Goal: Transaction & Acquisition: Obtain resource

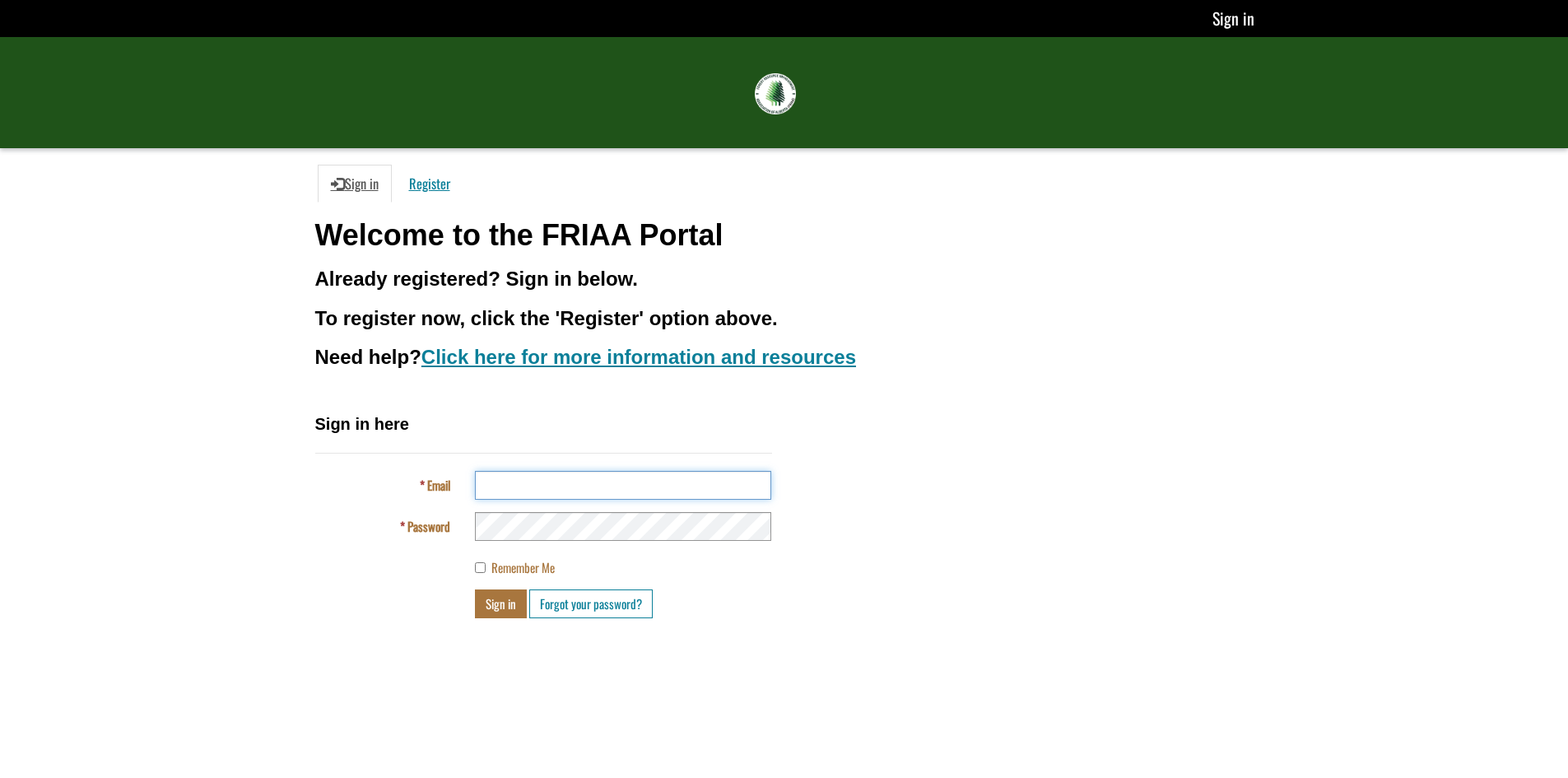
click at [555, 483] on input "Email" at bounding box center [623, 485] width 297 height 29
type input "**********"
click at [507, 604] on button "Sign in" at bounding box center [500, 603] width 52 height 29
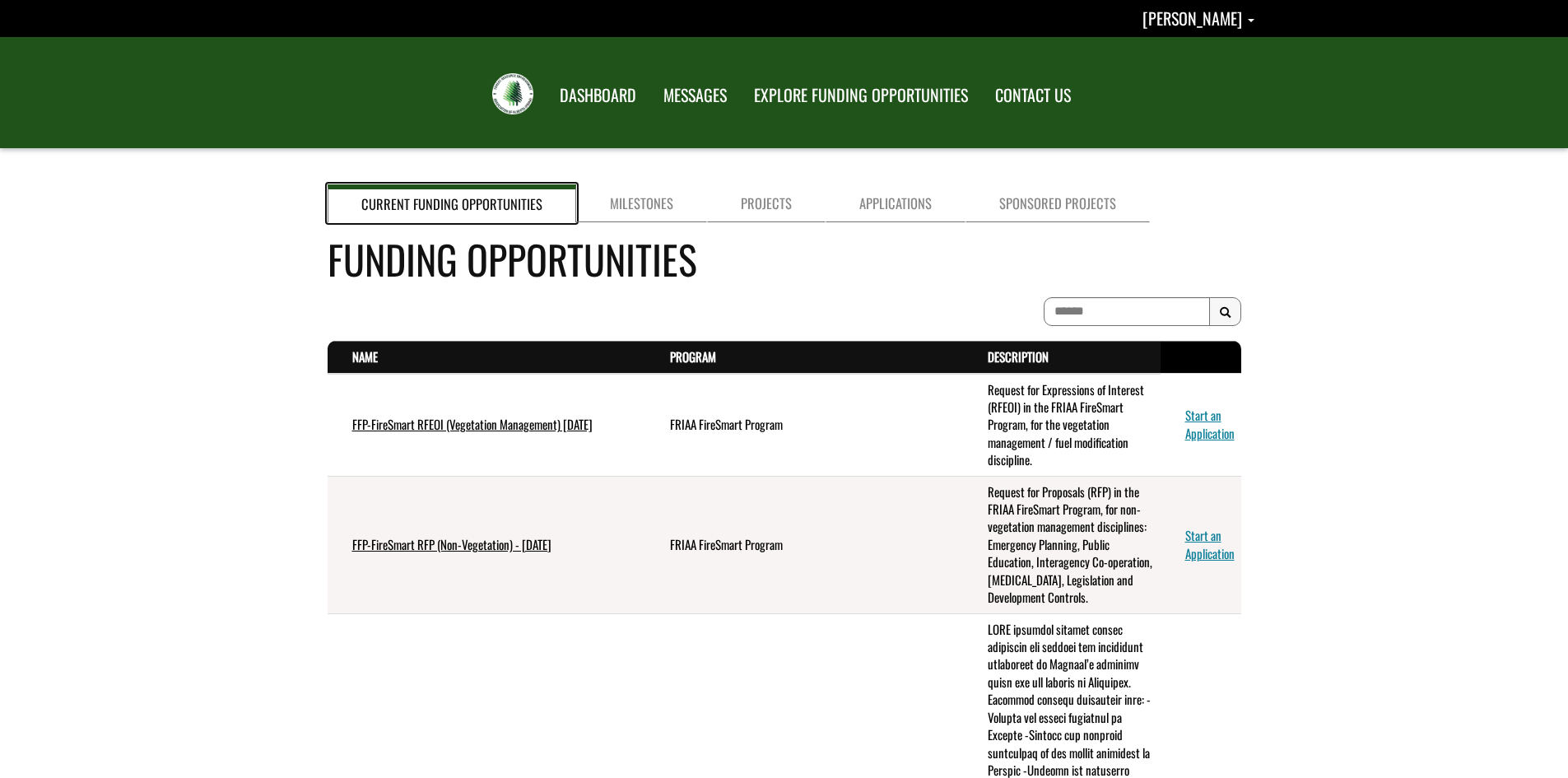
click at [490, 209] on link "Current Funding Opportunities" at bounding box center [451, 203] width 248 height 38
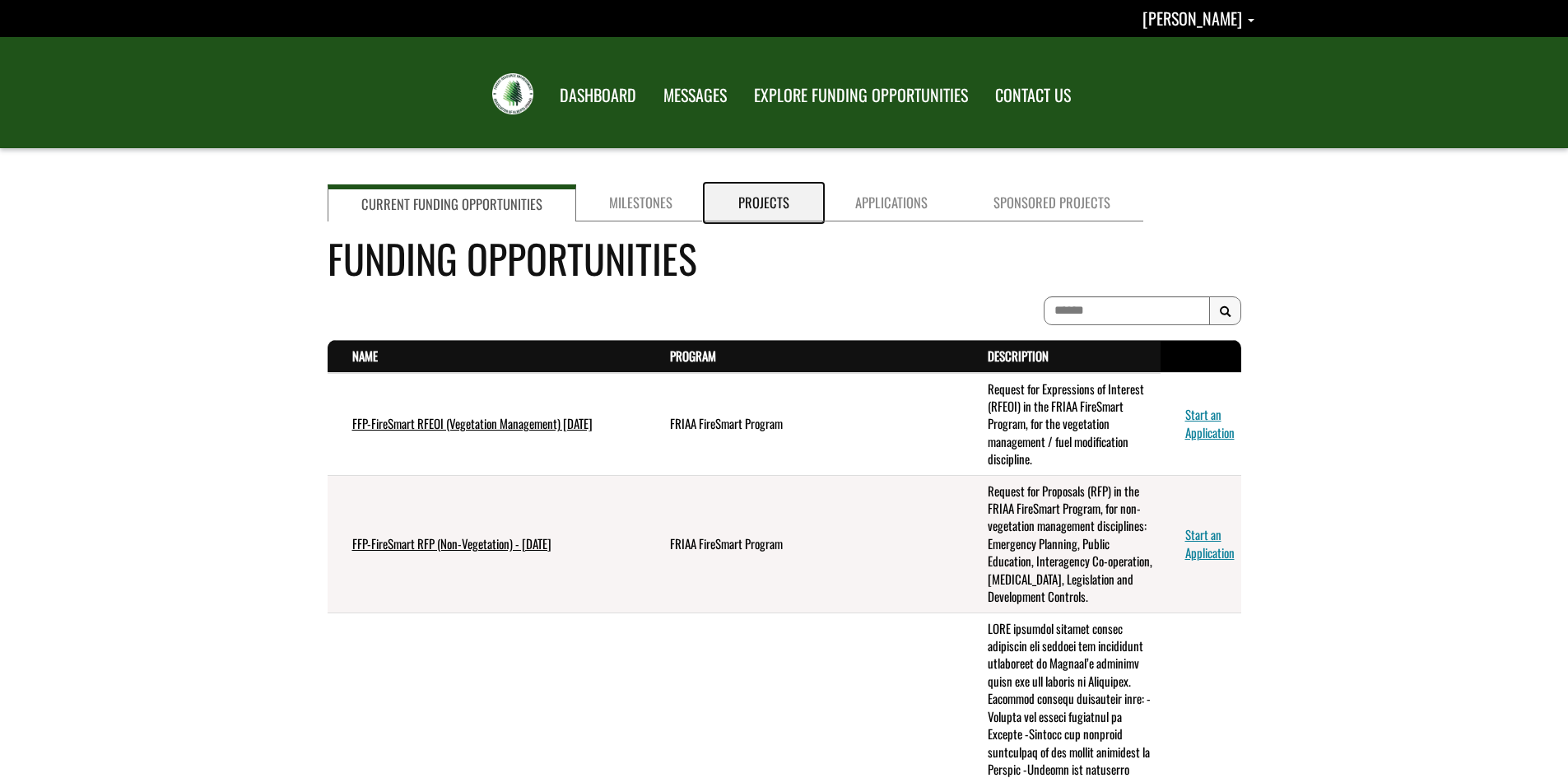
click at [765, 200] on link "Projects" at bounding box center [763, 203] width 117 height 37
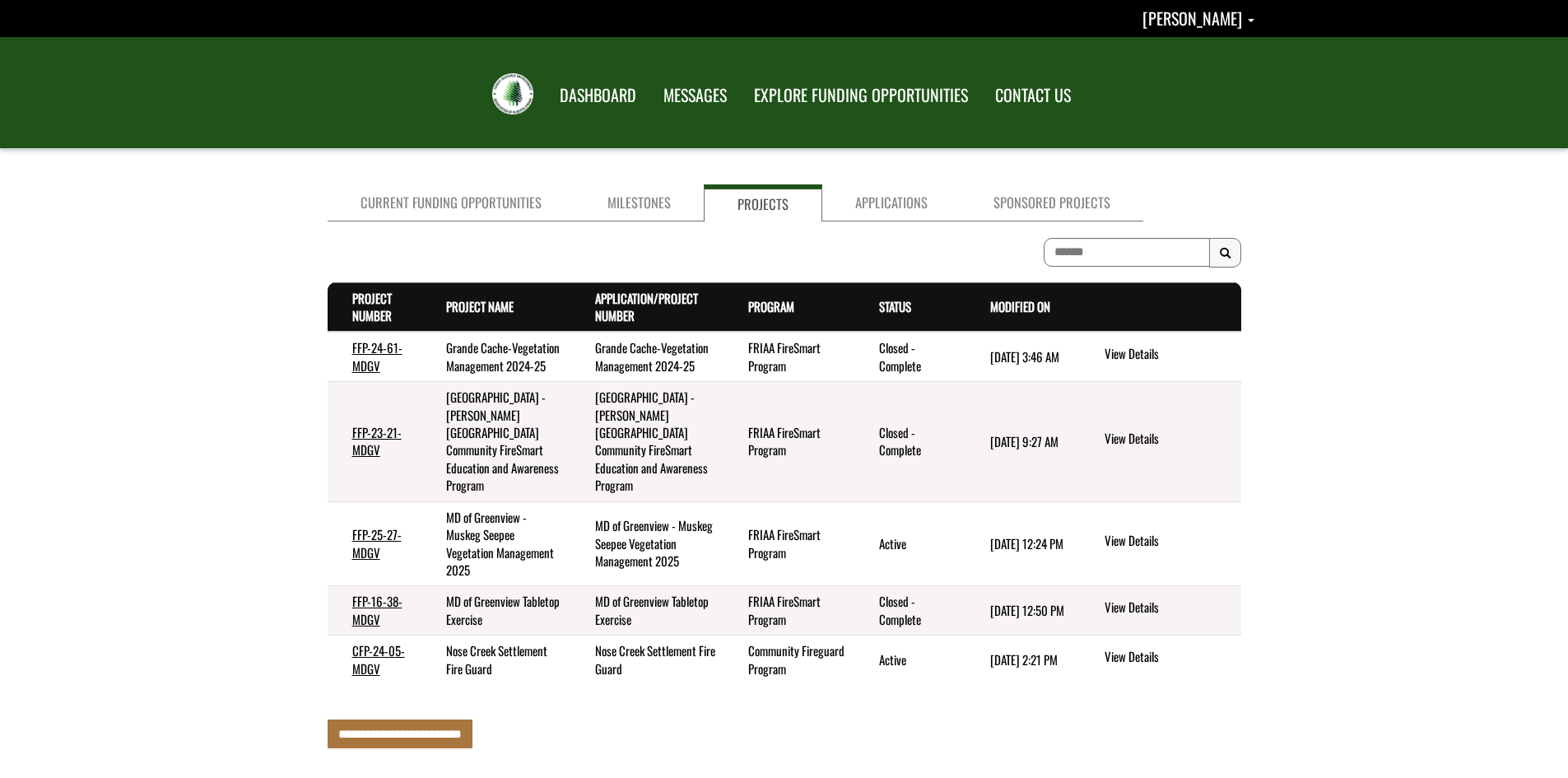
click at [397, 377] on td "FFP-24-61-MDGV" at bounding box center [374, 357] width 94 height 49
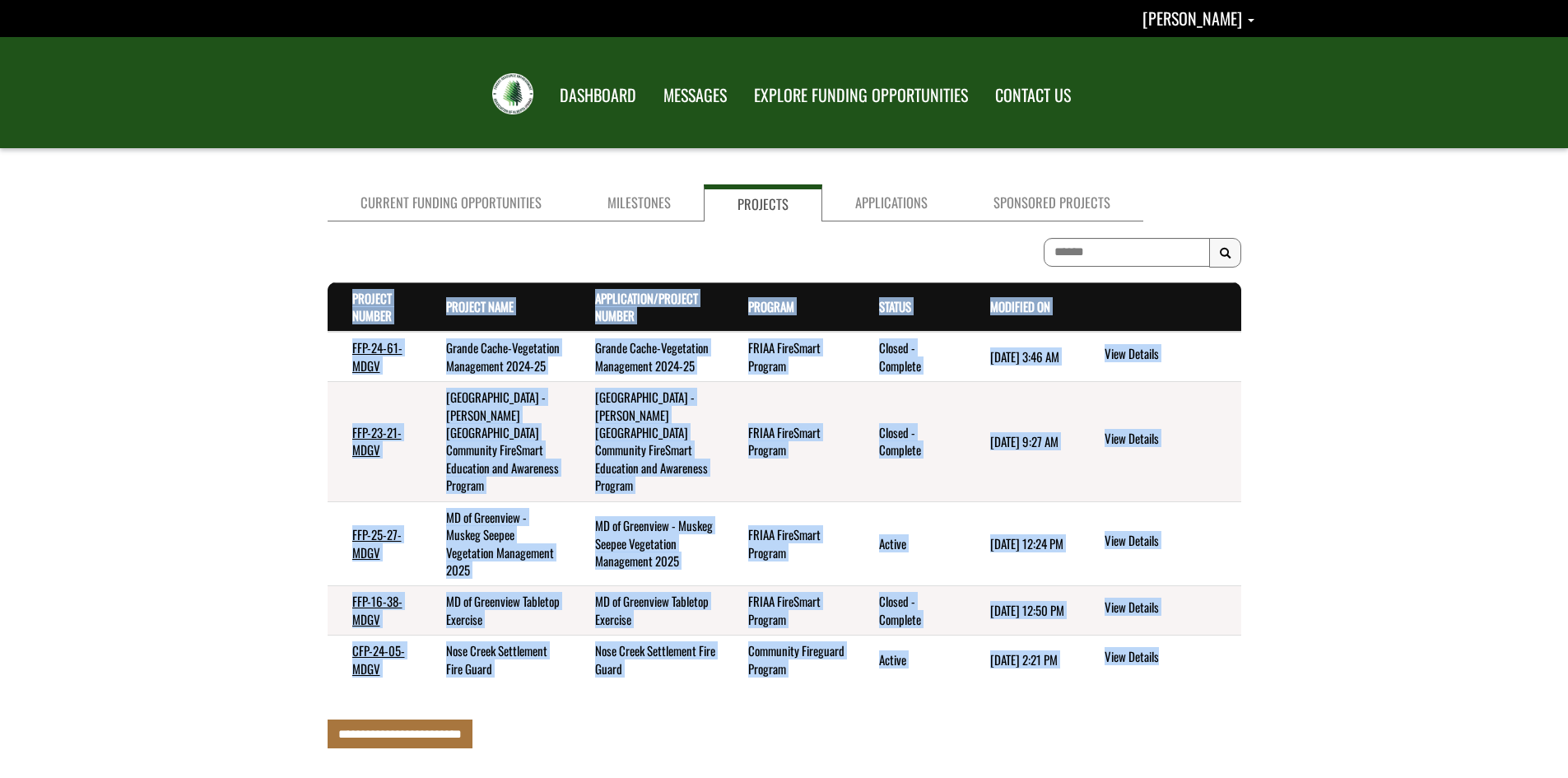
drag, startPoint x: 332, startPoint y: 260, endPoint x: 1196, endPoint y: 671, distance: 956.8
click at [1196, 671] on div "Search Results Project Number . sort descending Project Name . sort ascending A…" at bounding box center [784, 470] width 914 height 464
copy table "Project Number . sort descending Project Name . sort ascending Application/Proj…"
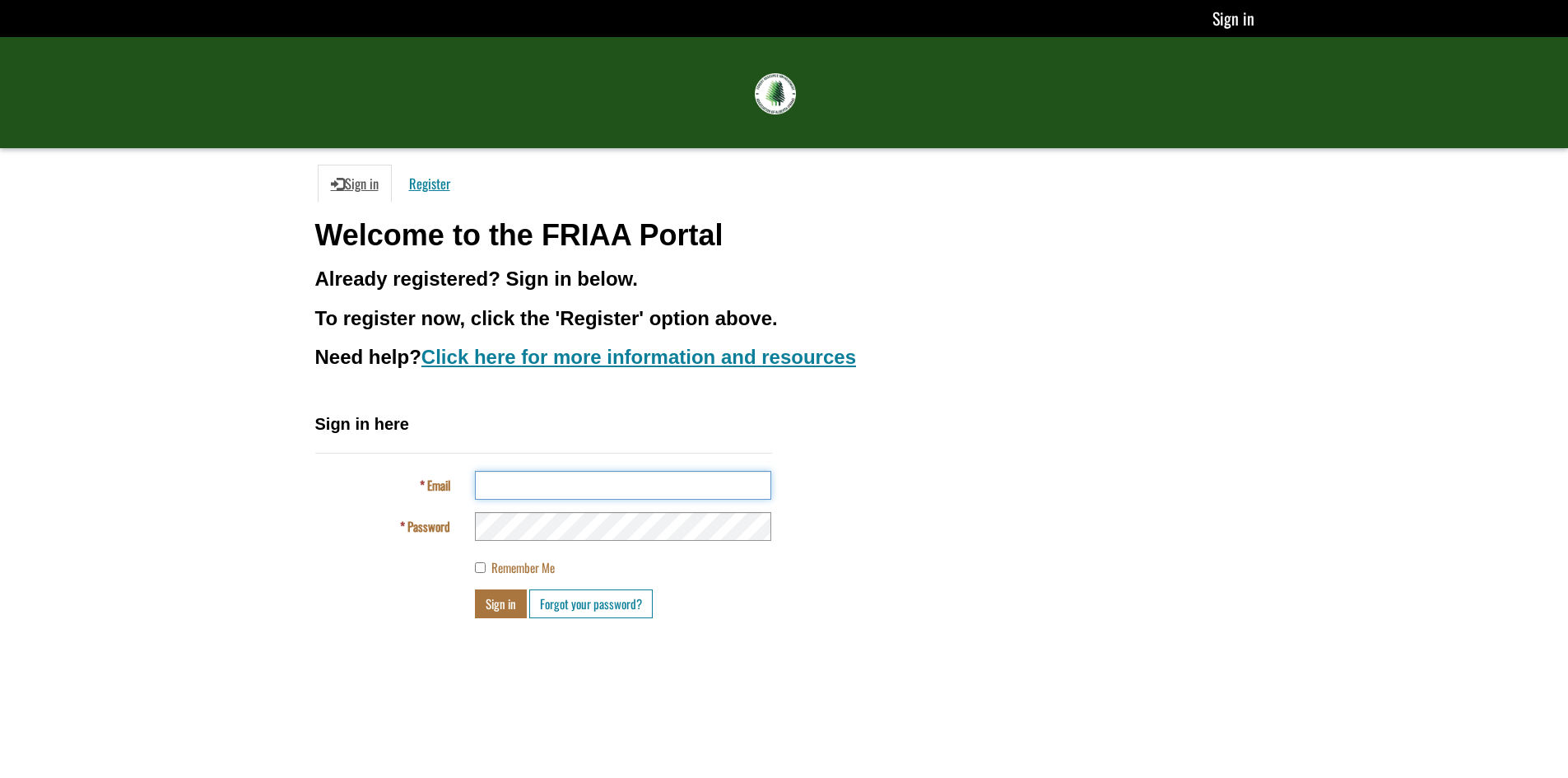
click at [494, 473] on input "Email" at bounding box center [623, 485] width 297 height 29
type input "**********"
click at [500, 474] on input "Email" at bounding box center [623, 485] width 297 height 29
type input "**********"
click at [500, 605] on button "Sign in" at bounding box center [500, 603] width 52 height 29
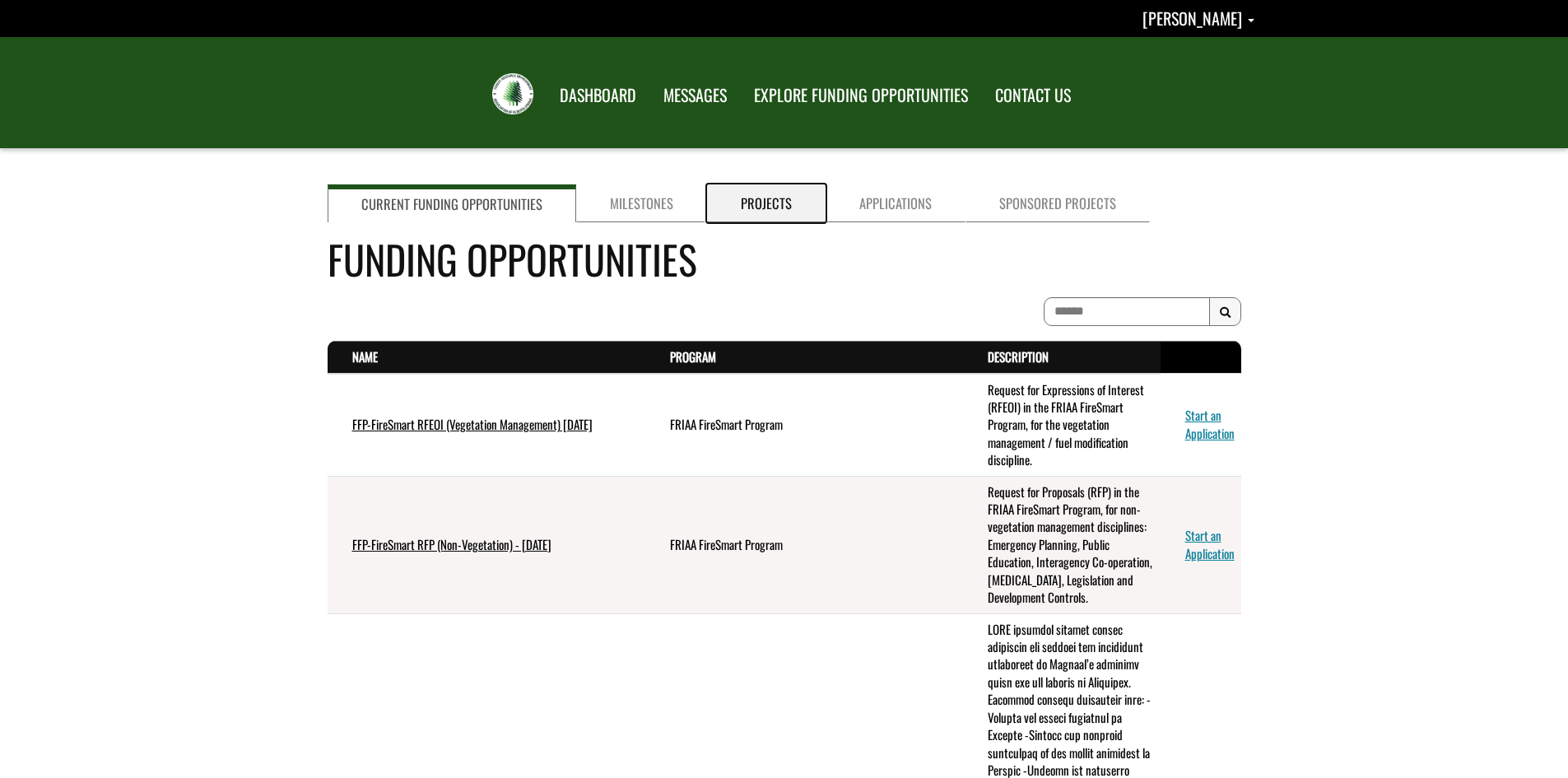
click at [758, 201] on link "Projects" at bounding box center [766, 203] width 119 height 38
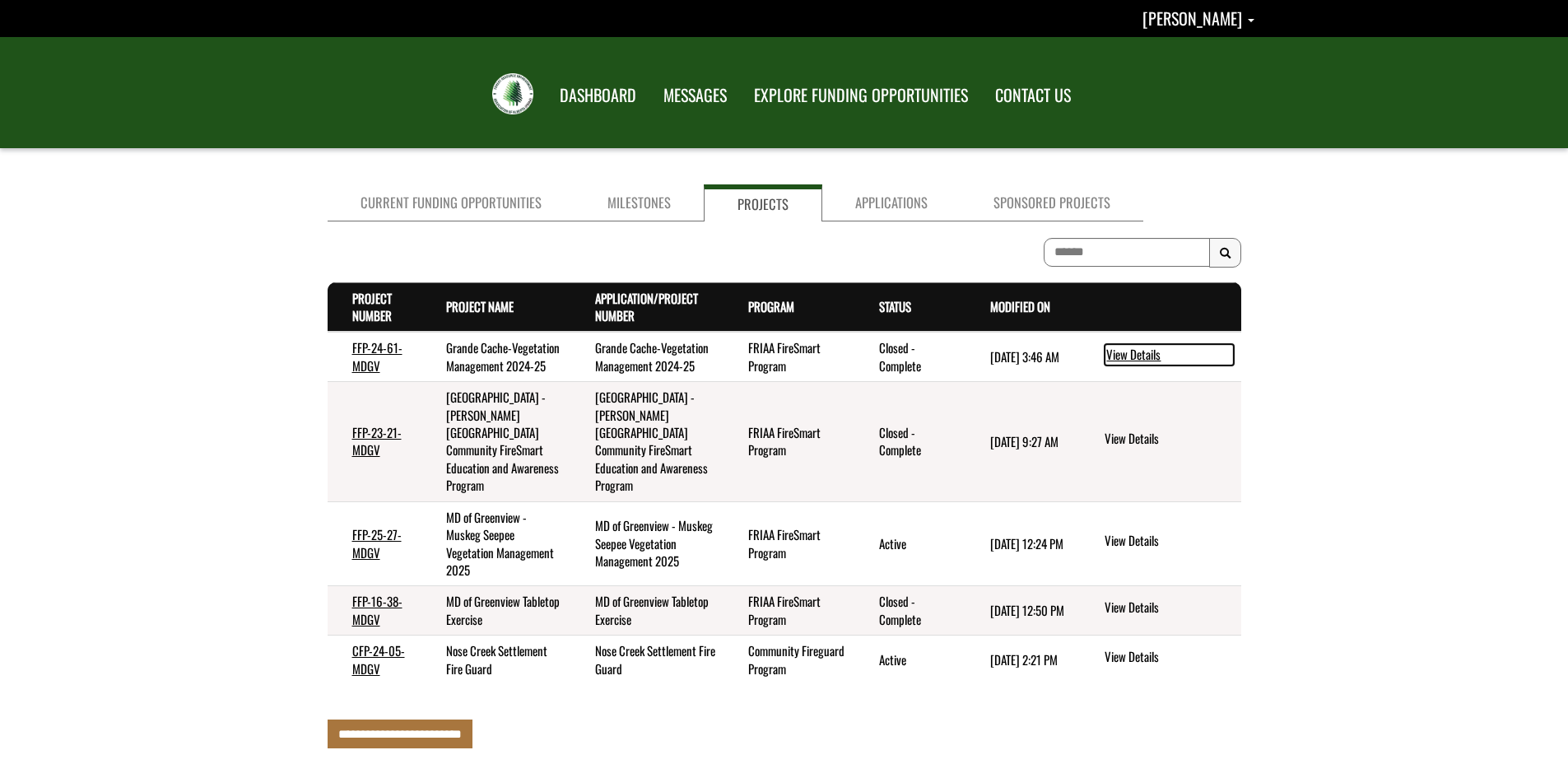
click at [1143, 364] on link "View Details" at bounding box center [1169, 355] width 129 height 21
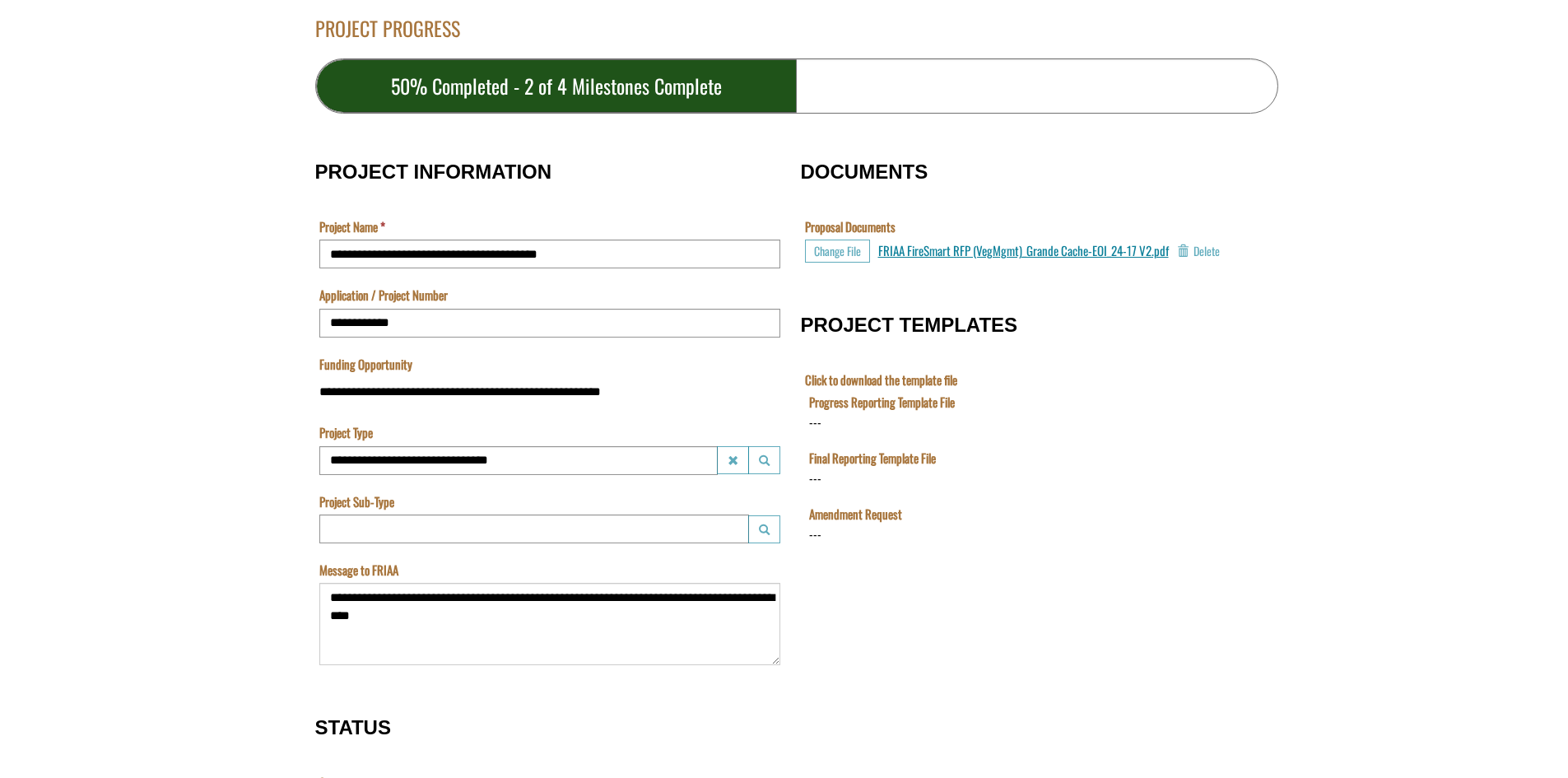
scroll to position [480, 0]
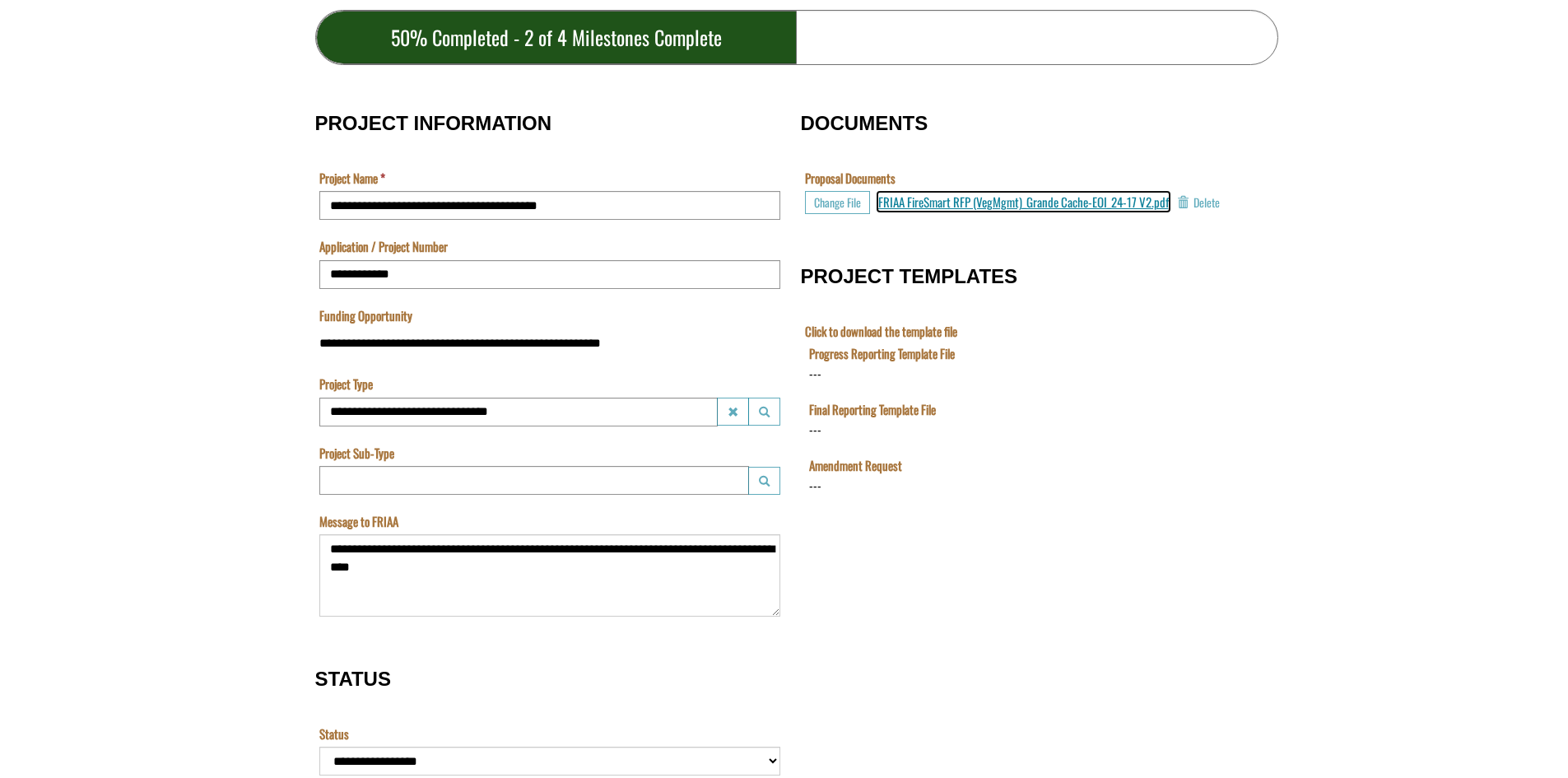
click at [975, 201] on span "FRIAA FireSmart RFP (VegMgmt)_Grande Cache-EOI_24-17 V2.pdf" at bounding box center [1023, 201] width 291 height 18
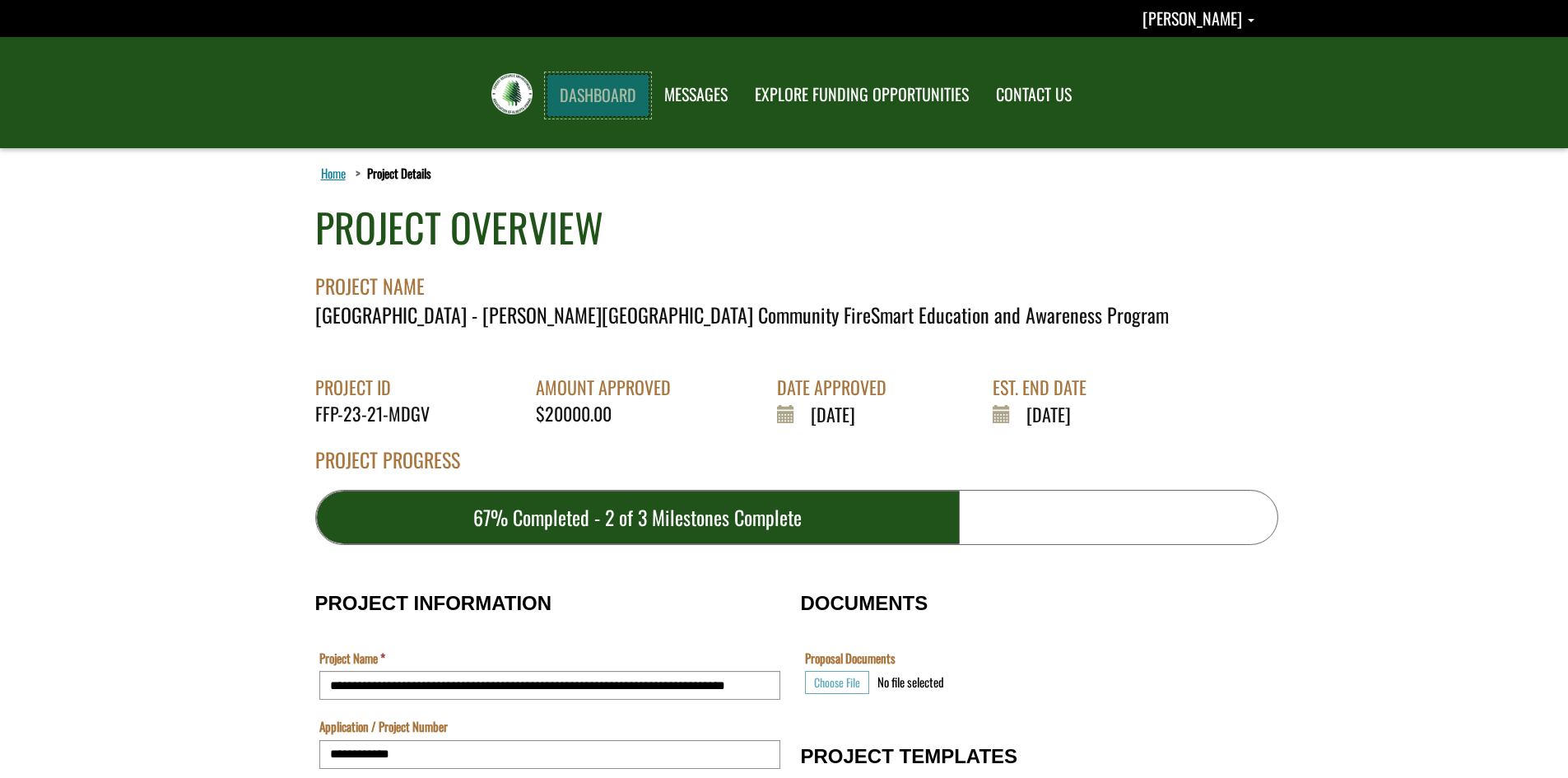
click at [590, 91] on link "DASHBOARD" at bounding box center [598, 95] width 103 height 43
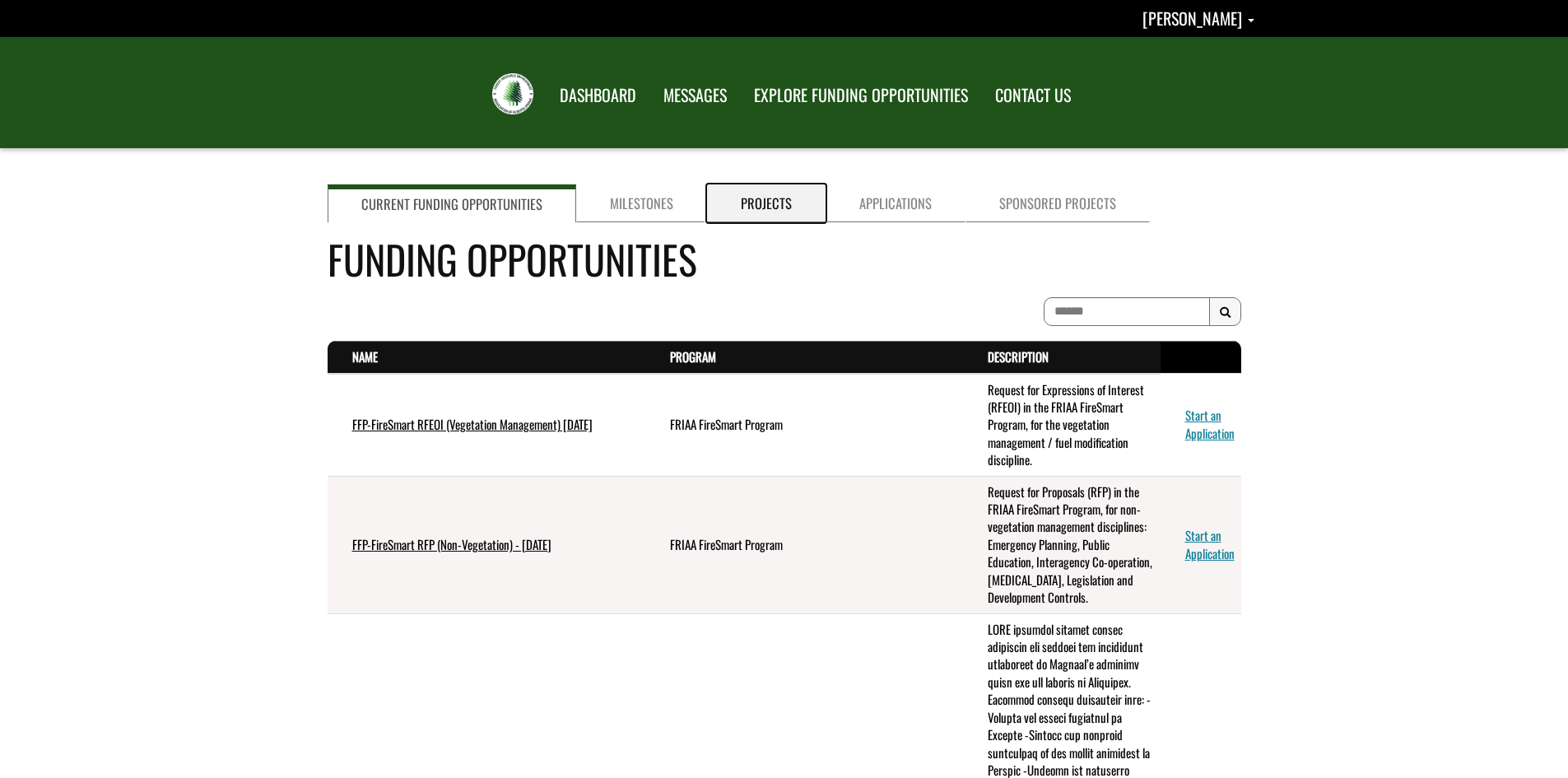
click at [743, 205] on link "Projects" at bounding box center [766, 203] width 119 height 38
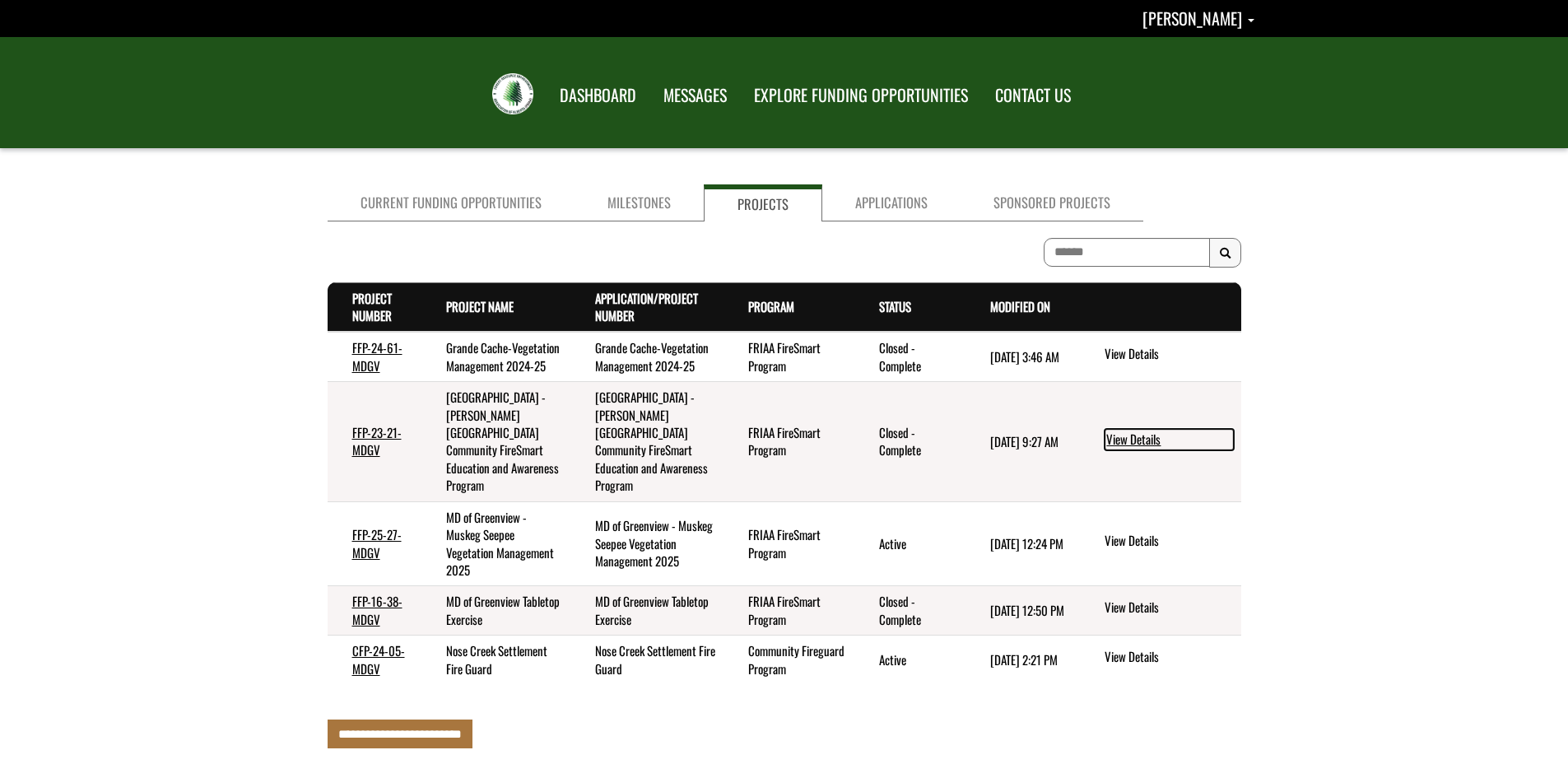
click at [1116, 443] on link "View Details" at bounding box center [1169, 439] width 129 height 21
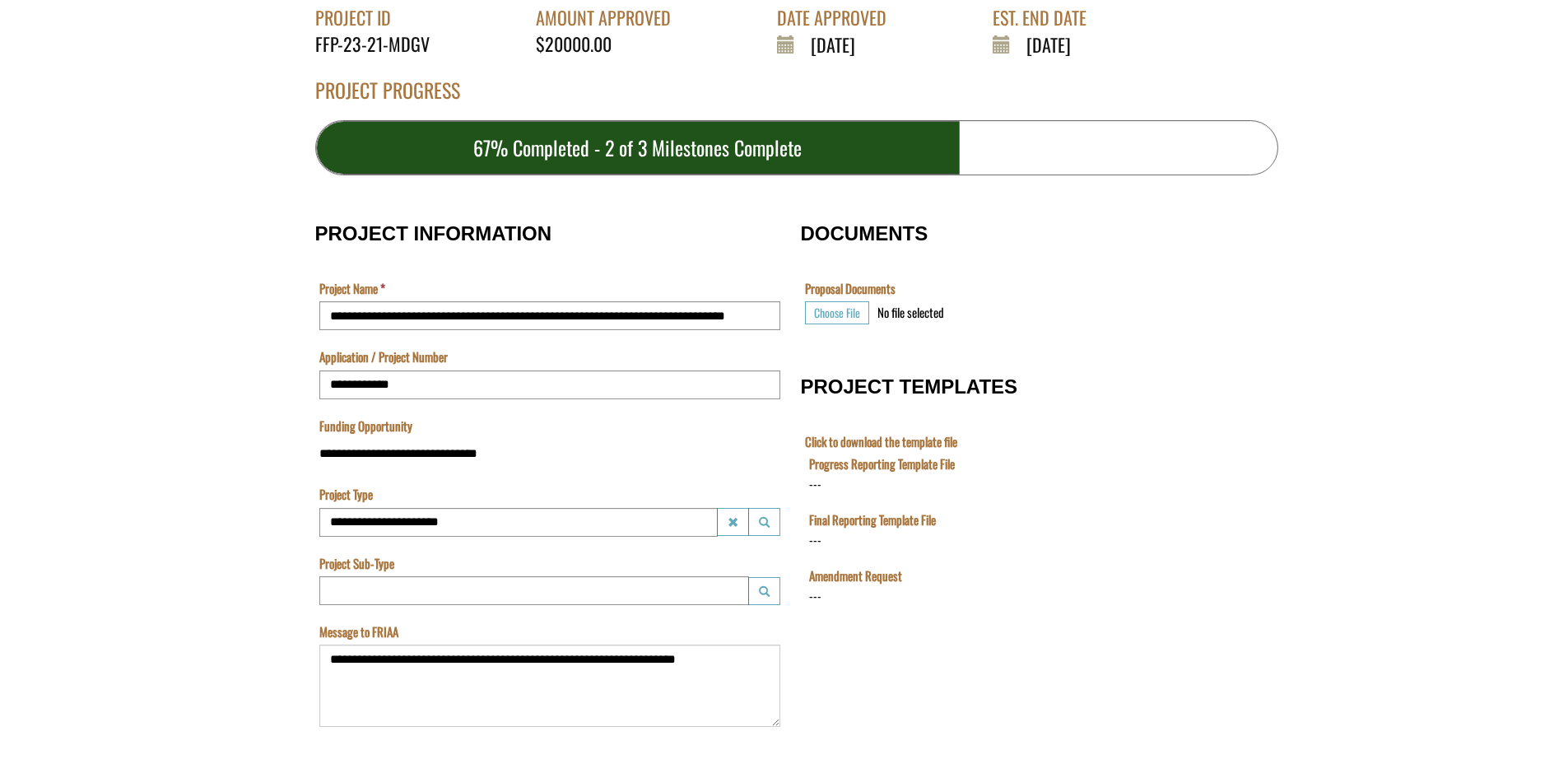
scroll to position [337, 0]
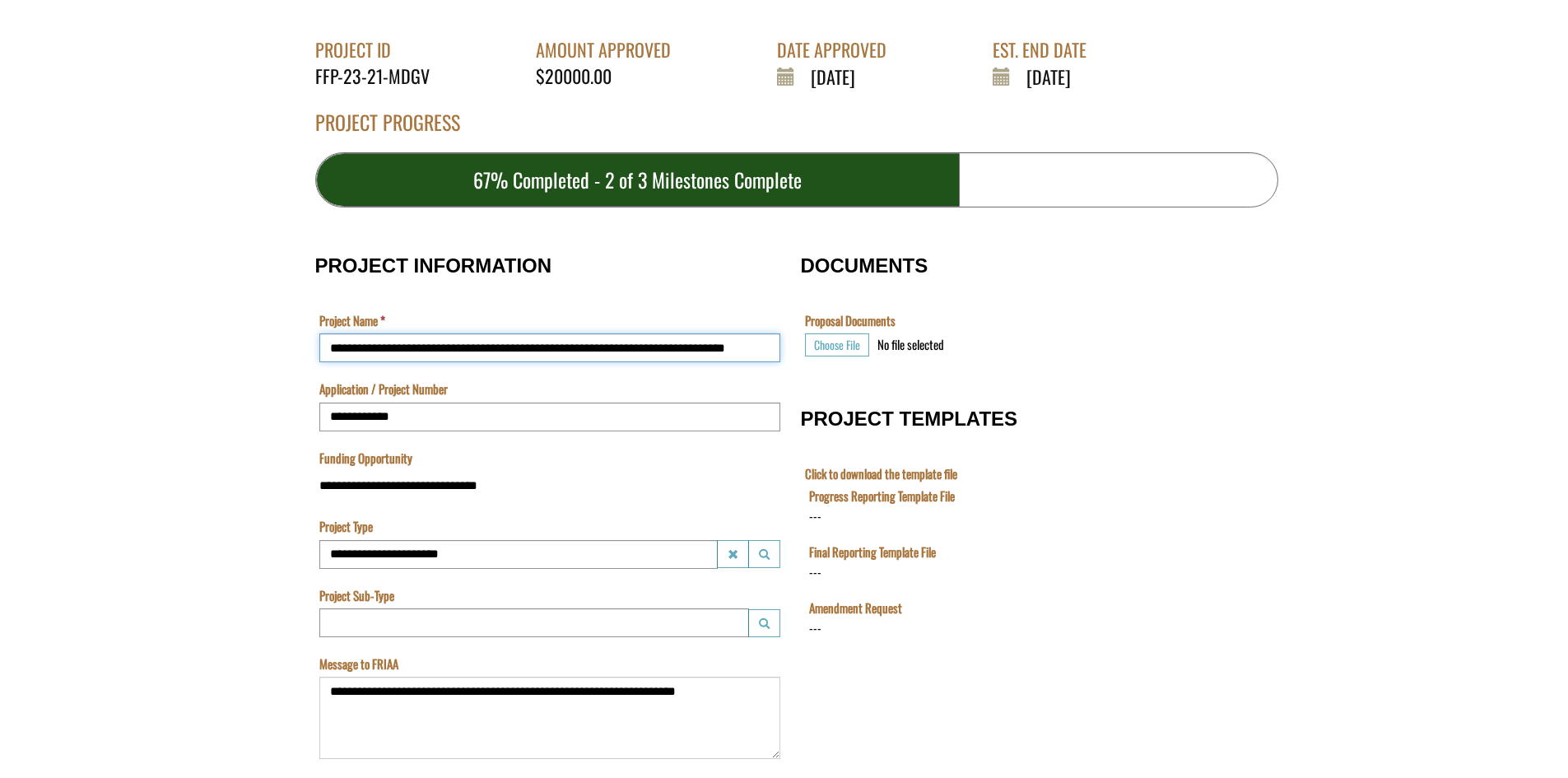
click at [598, 351] on input "**********" at bounding box center [550, 348] width 461 height 29
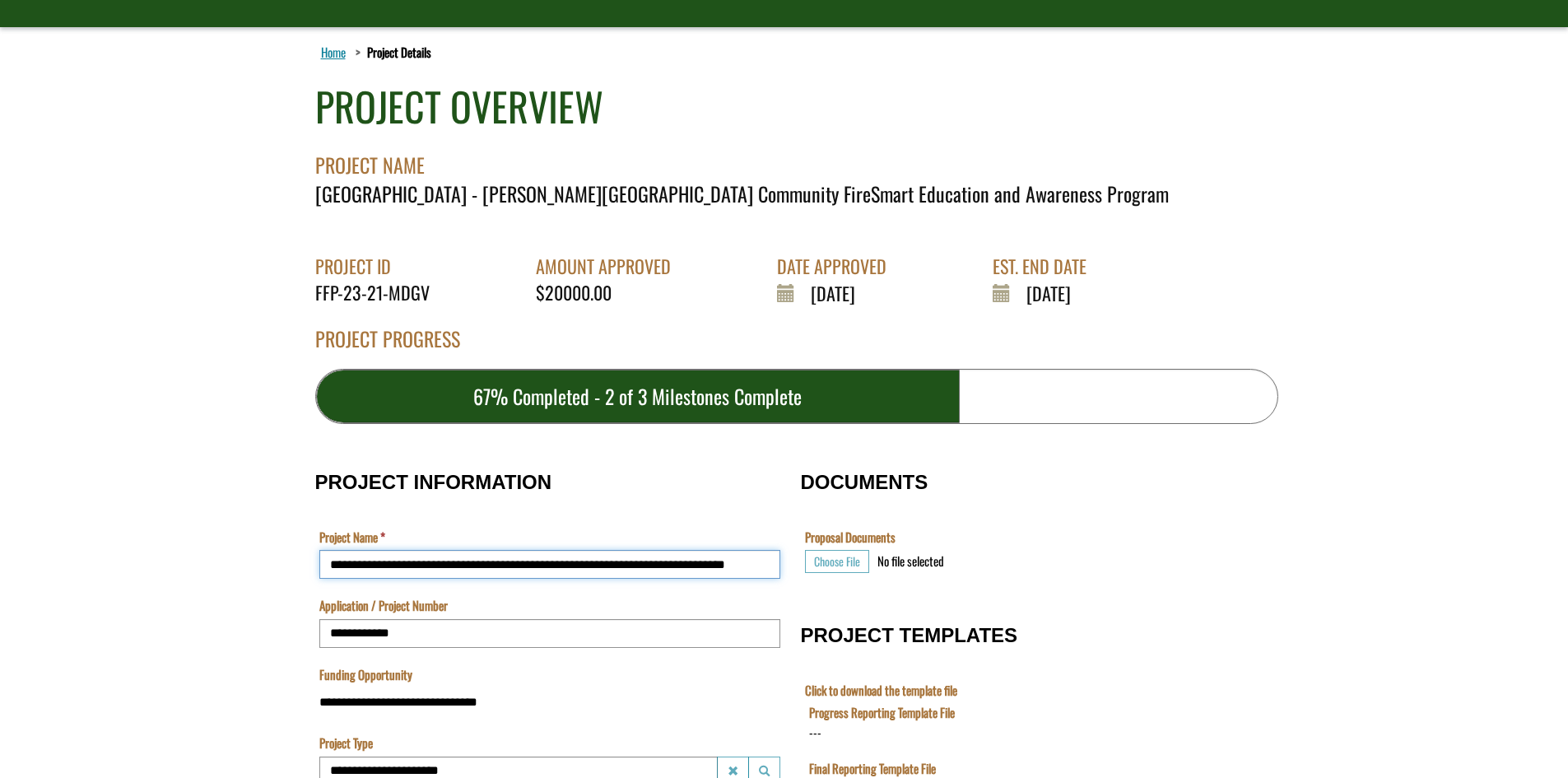
scroll to position [0, 0]
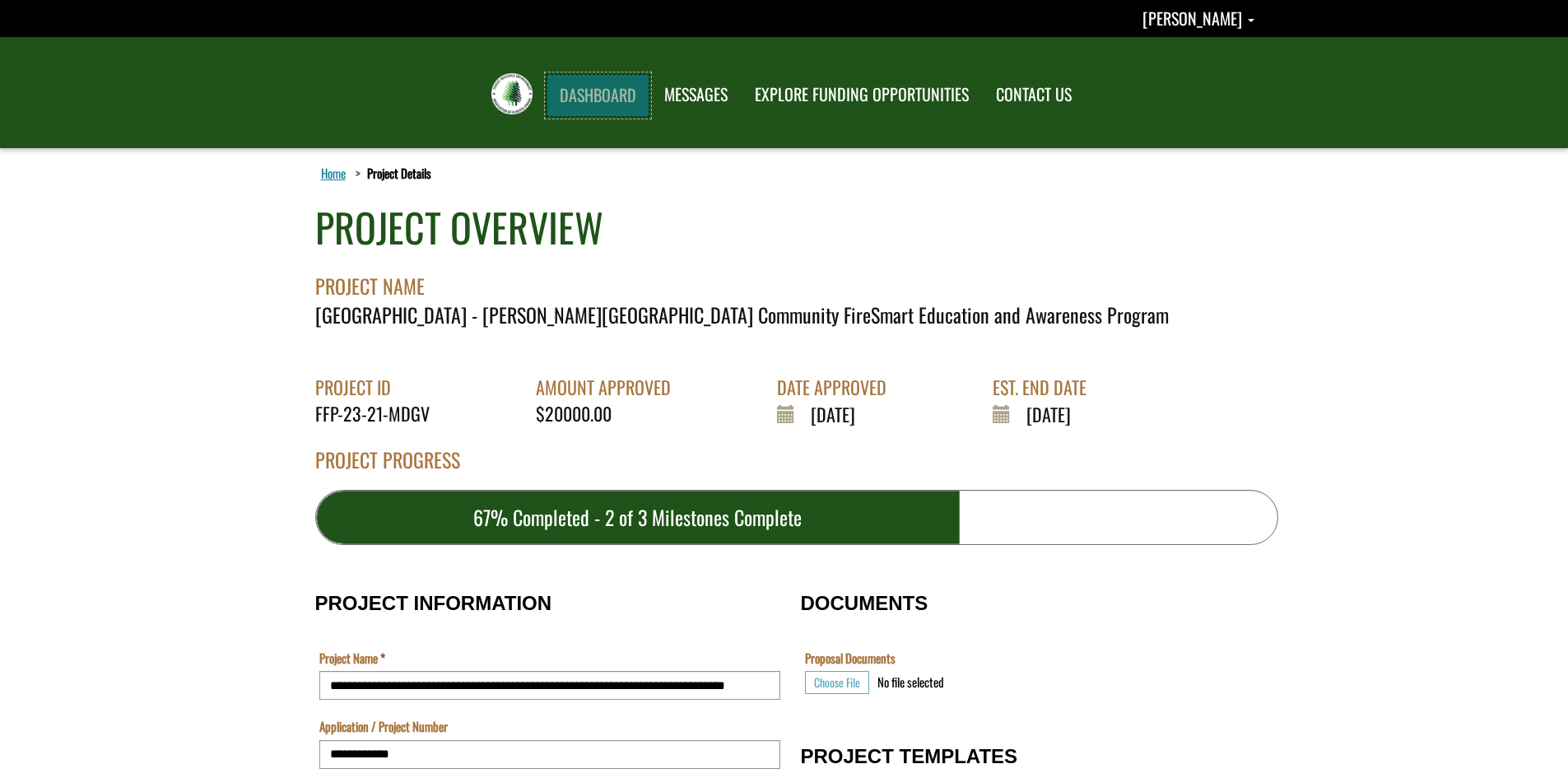
click at [590, 94] on link "DASHBOARD" at bounding box center [598, 95] width 103 height 43
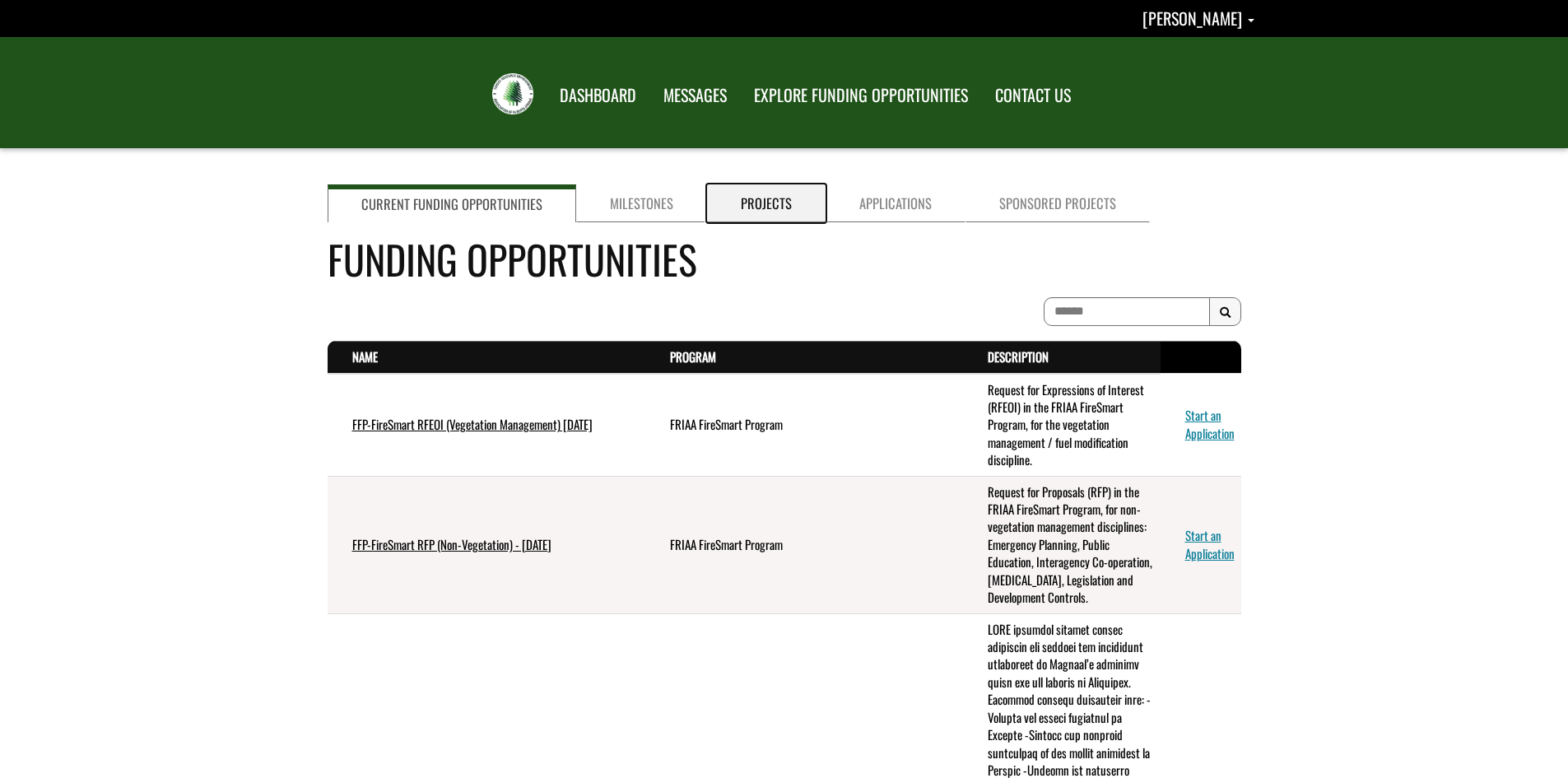
click at [759, 205] on link "Projects" at bounding box center [766, 203] width 119 height 38
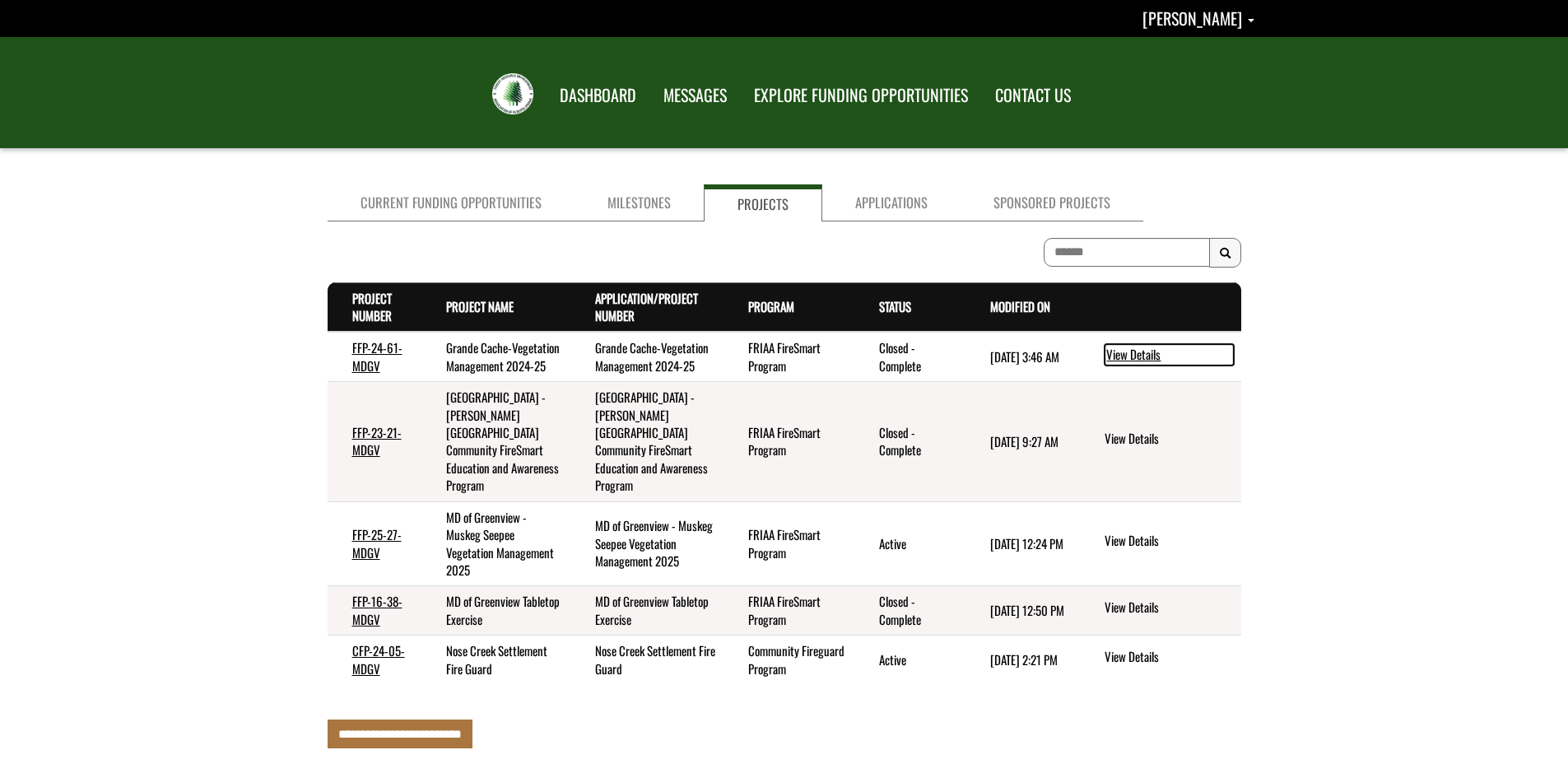
click at [1131, 364] on link "View Details" at bounding box center [1169, 355] width 129 height 21
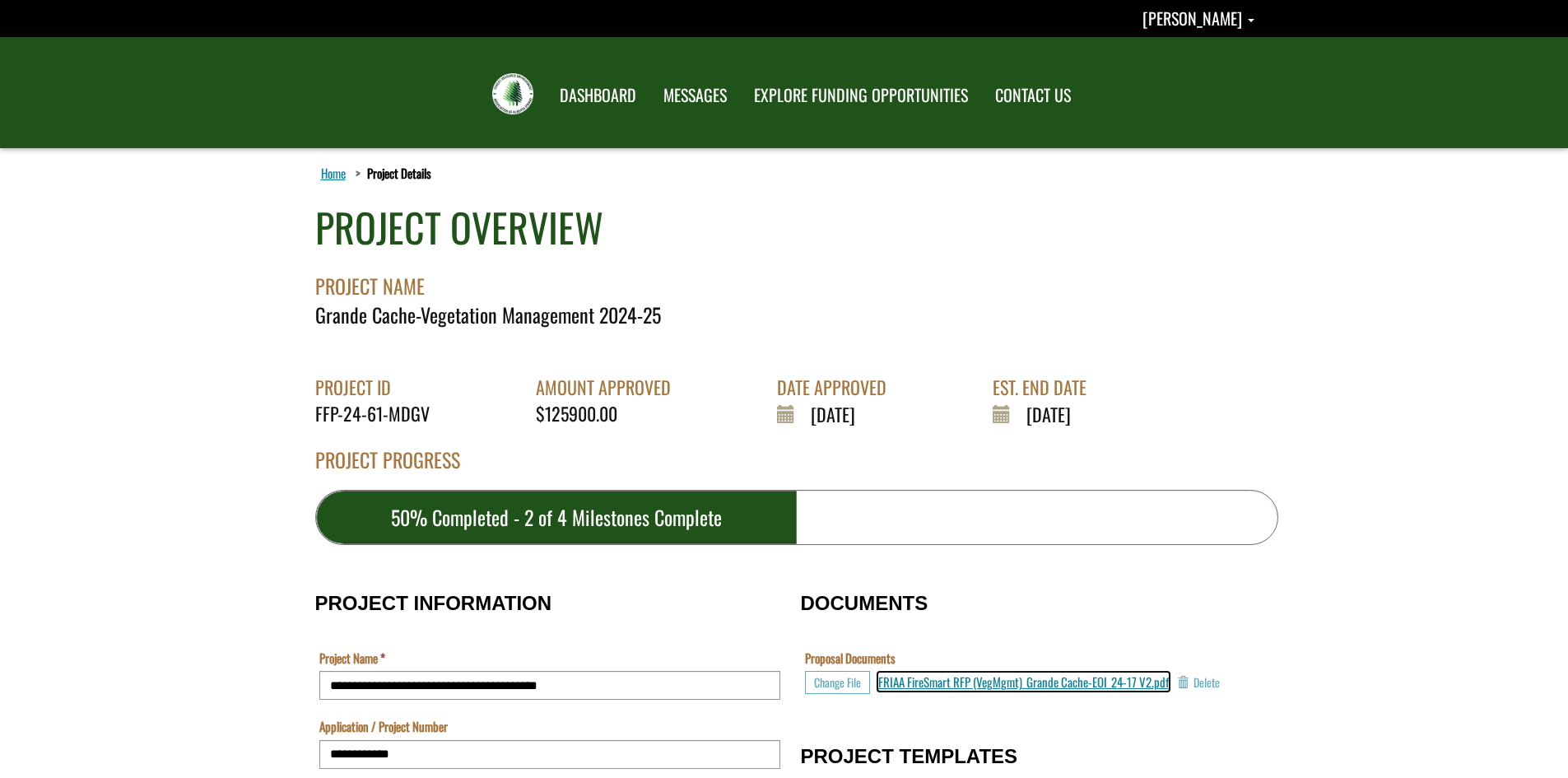
click at [1032, 681] on span "FRIAA FireSmart RFP (VegMgmt)_Grande Cache-EOI_24-17 V2.pdf" at bounding box center [1023, 681] width 291 height 18
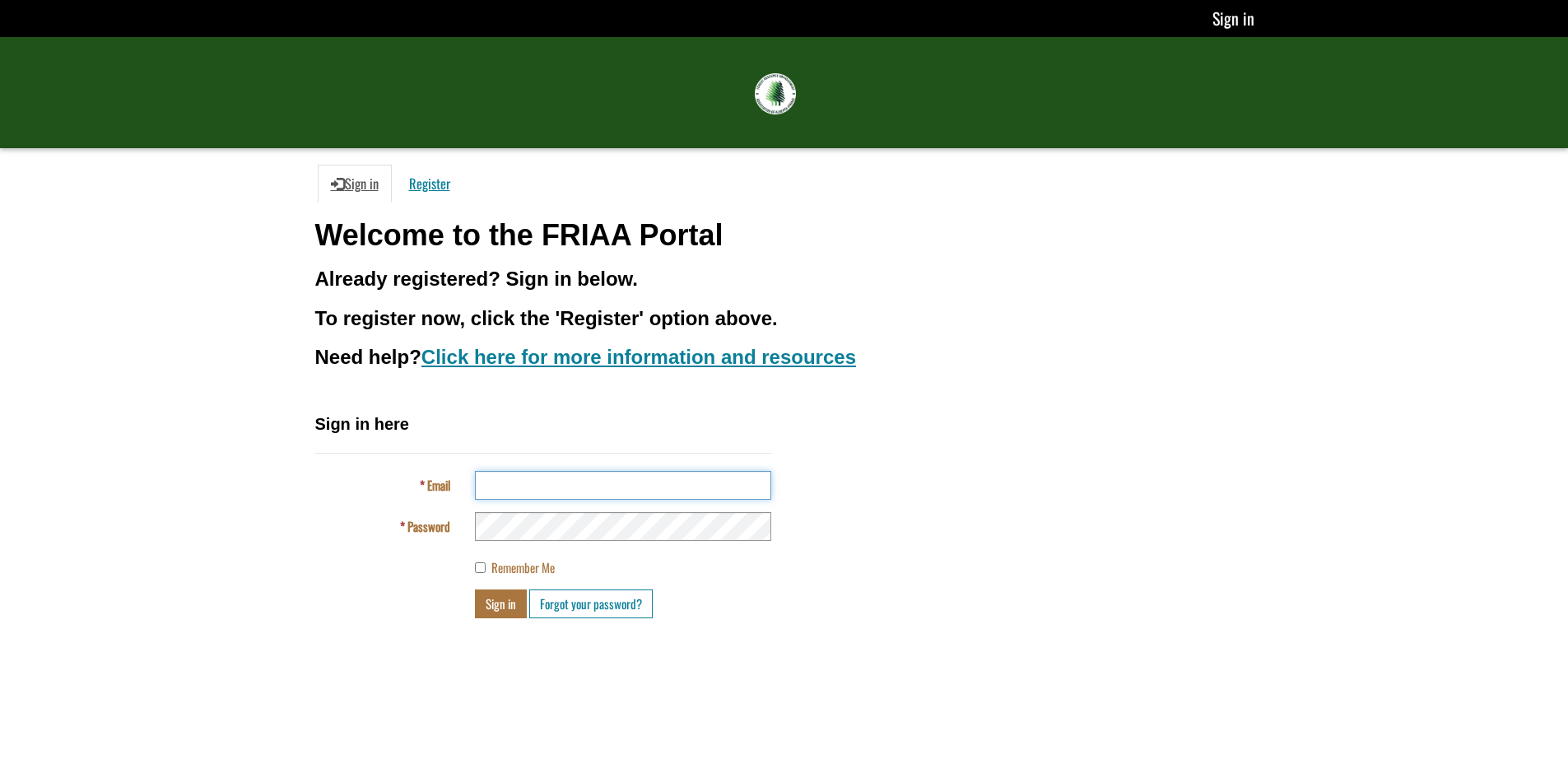
click at [539, 486] on input "Email" at bounding box center [623, 485] width 297 height 29
type input "**********"
click at [486, 606] on button "Sign in" at bounding box center [500, 603] width 52 height 29
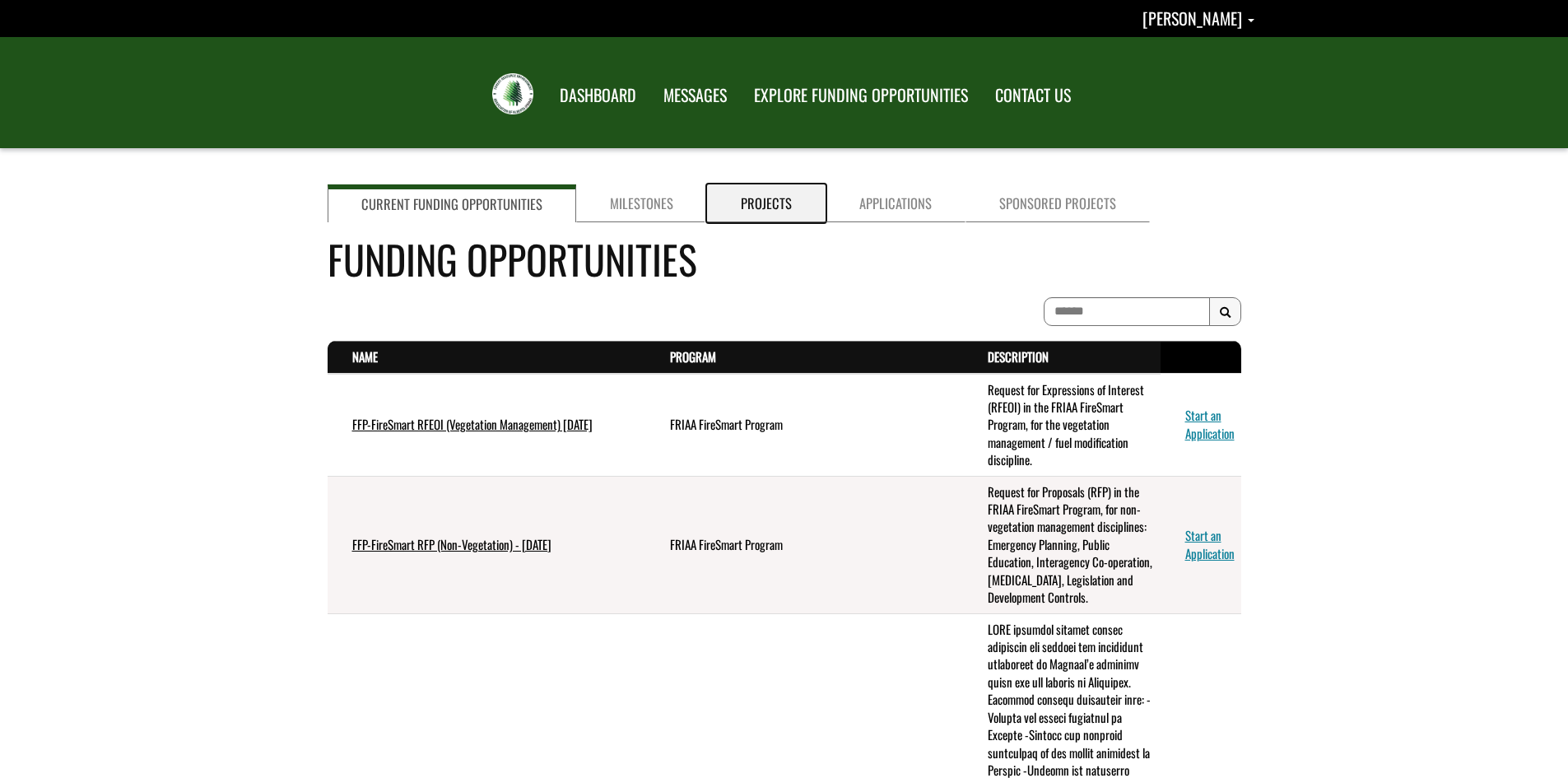
click at [754, 203] on link "Projects" at bounding box center [766, 203] width 119 height 38
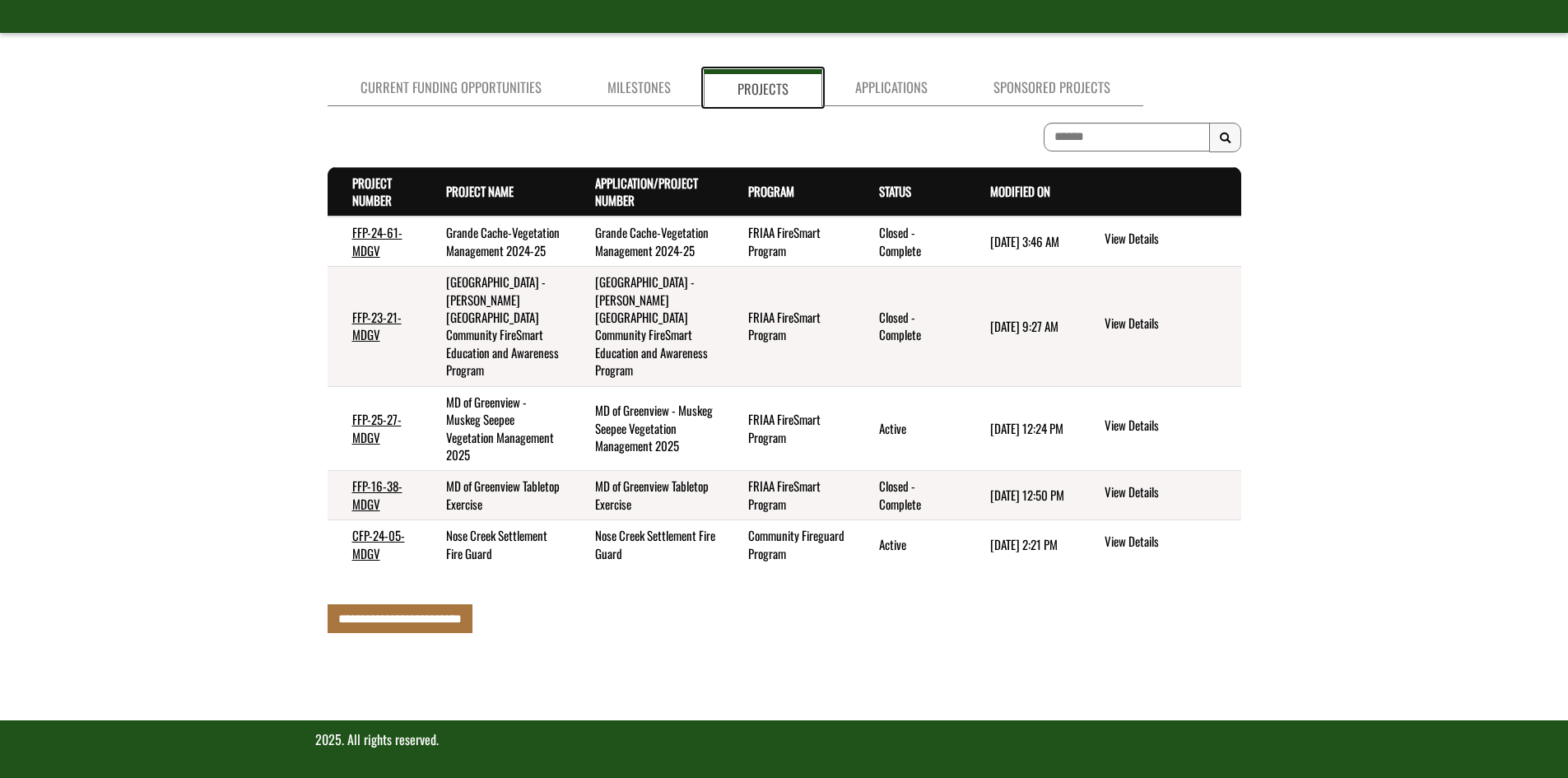
scroll to position [116, 0]
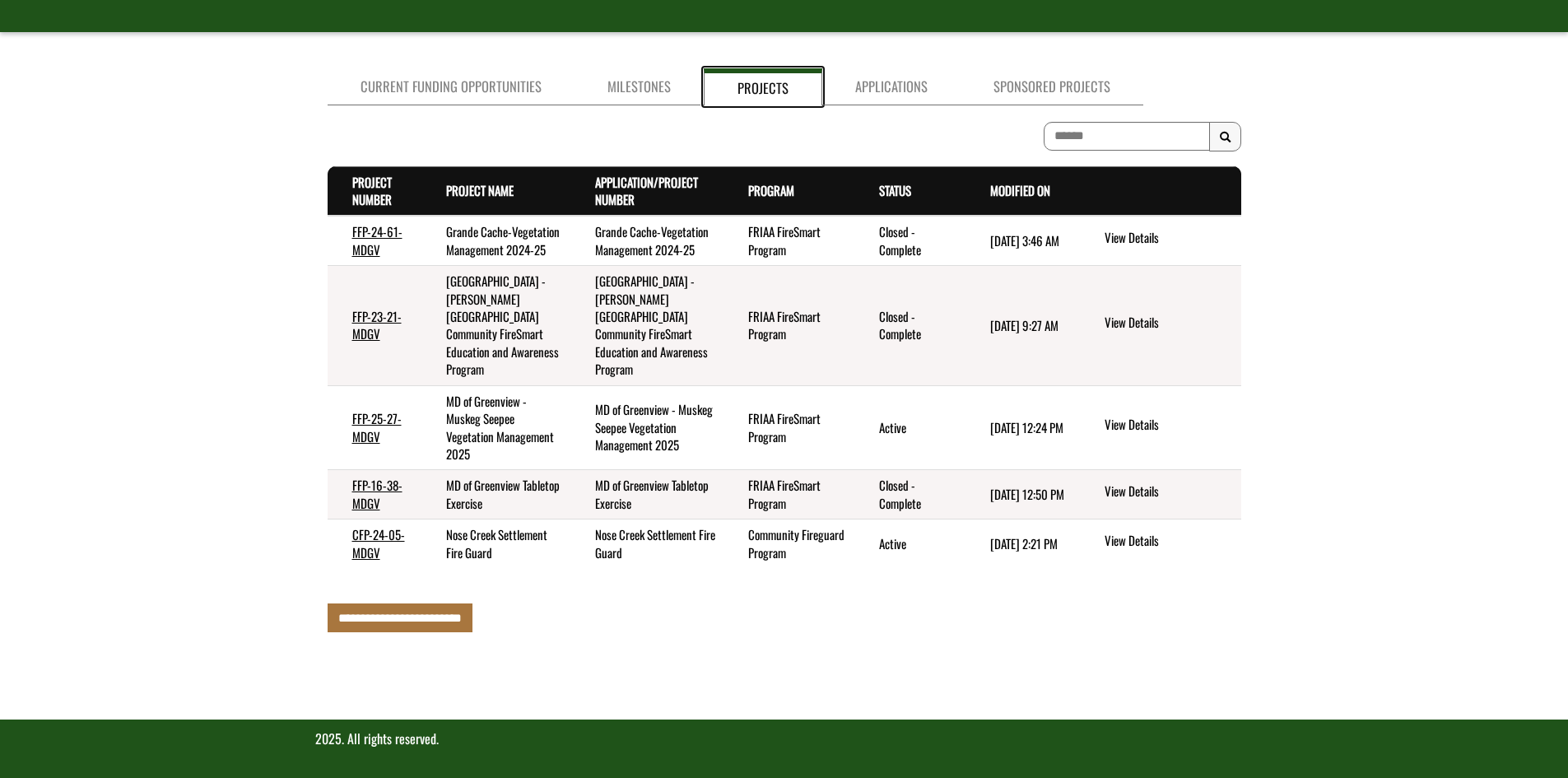
click at [737, 83] on link "Projects" at bounding box center [763, 87] width 119 height 37
click at [1133, 542] on link "View Details" at bounding box center [1169, 542] width 129 height 21
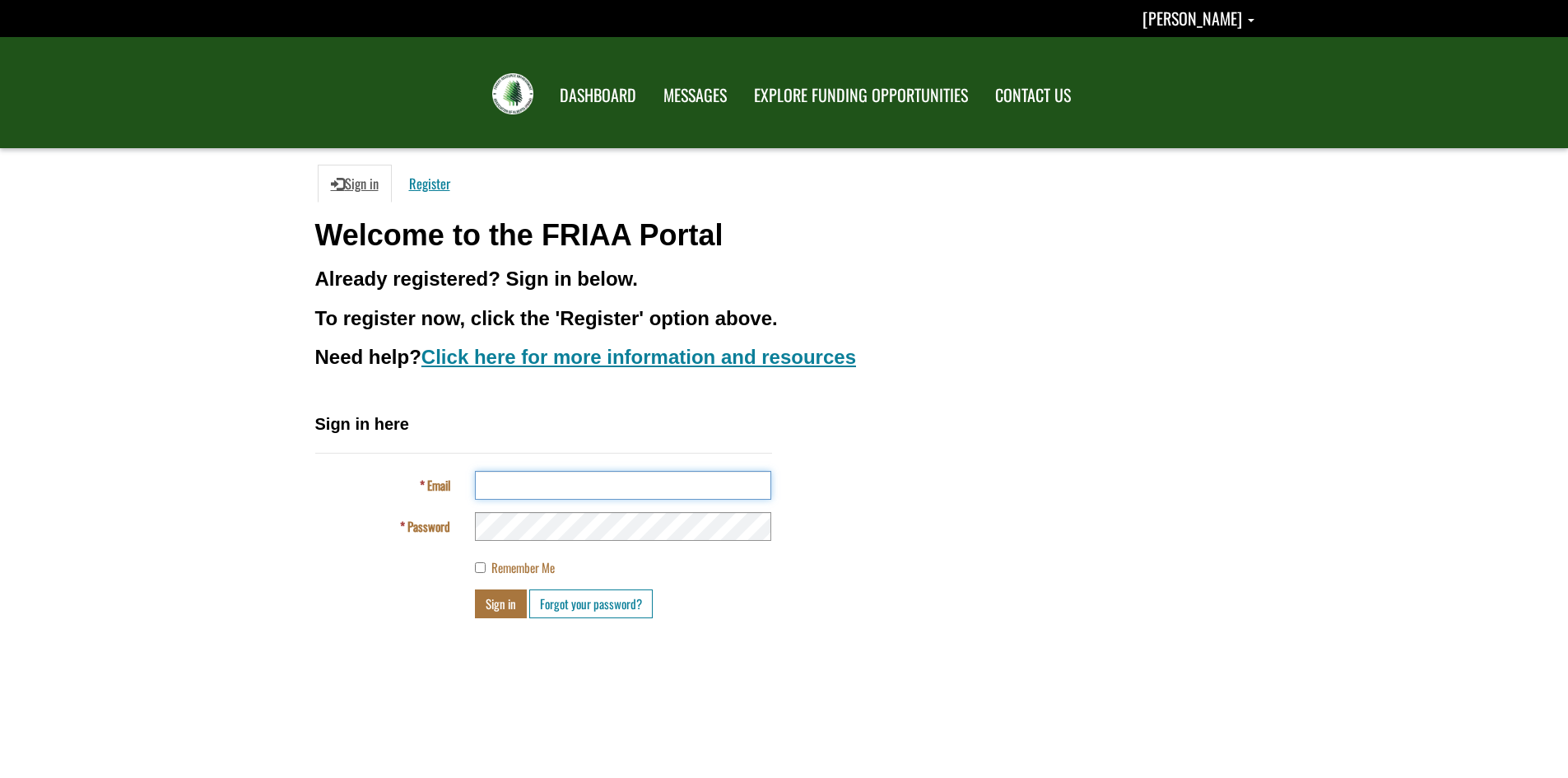
click at [511, 483] on input "Email" at bounding box center [623, 485] width 297 height 29
type input "**********"
click at [505, 606] on button "Sign in" at bounding box center [500, 603] width 52 height 29
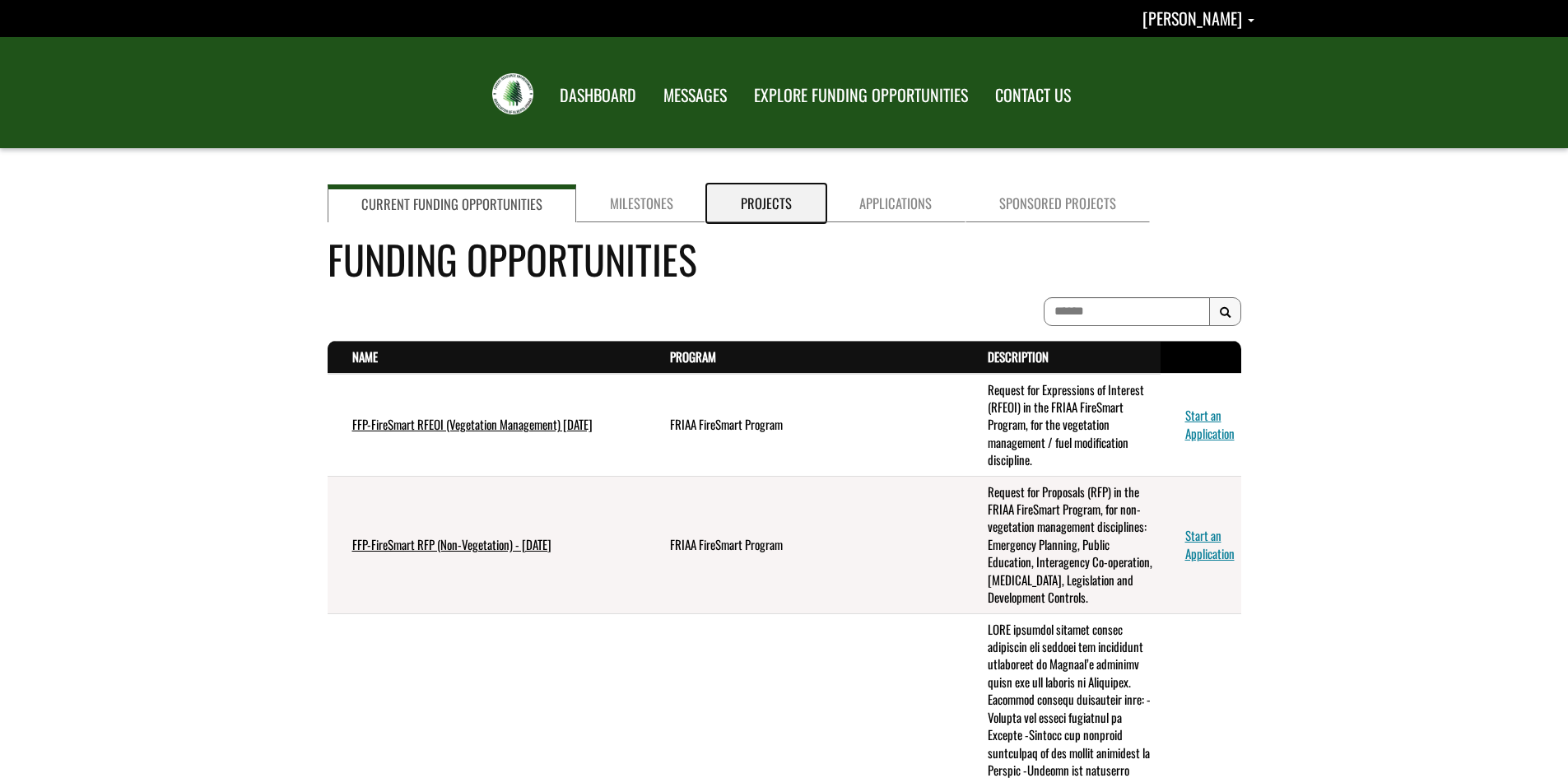
click at [758, 198] on link "Projects" at bounding box center [766, 203] width 119 height 38
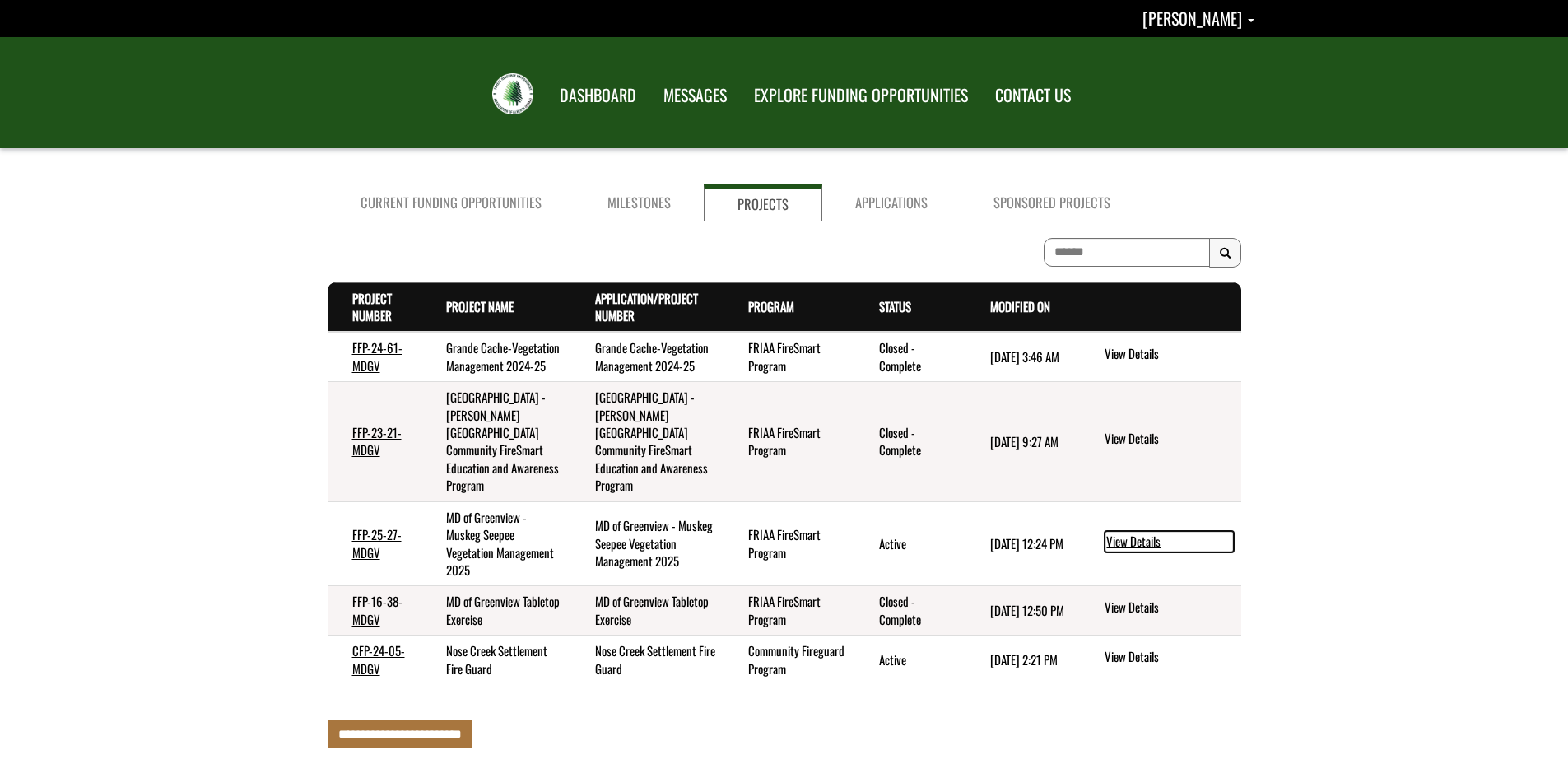
click at [1126, 533] on link "View Details" at bounding box center [1169, 542] width 129 height 21
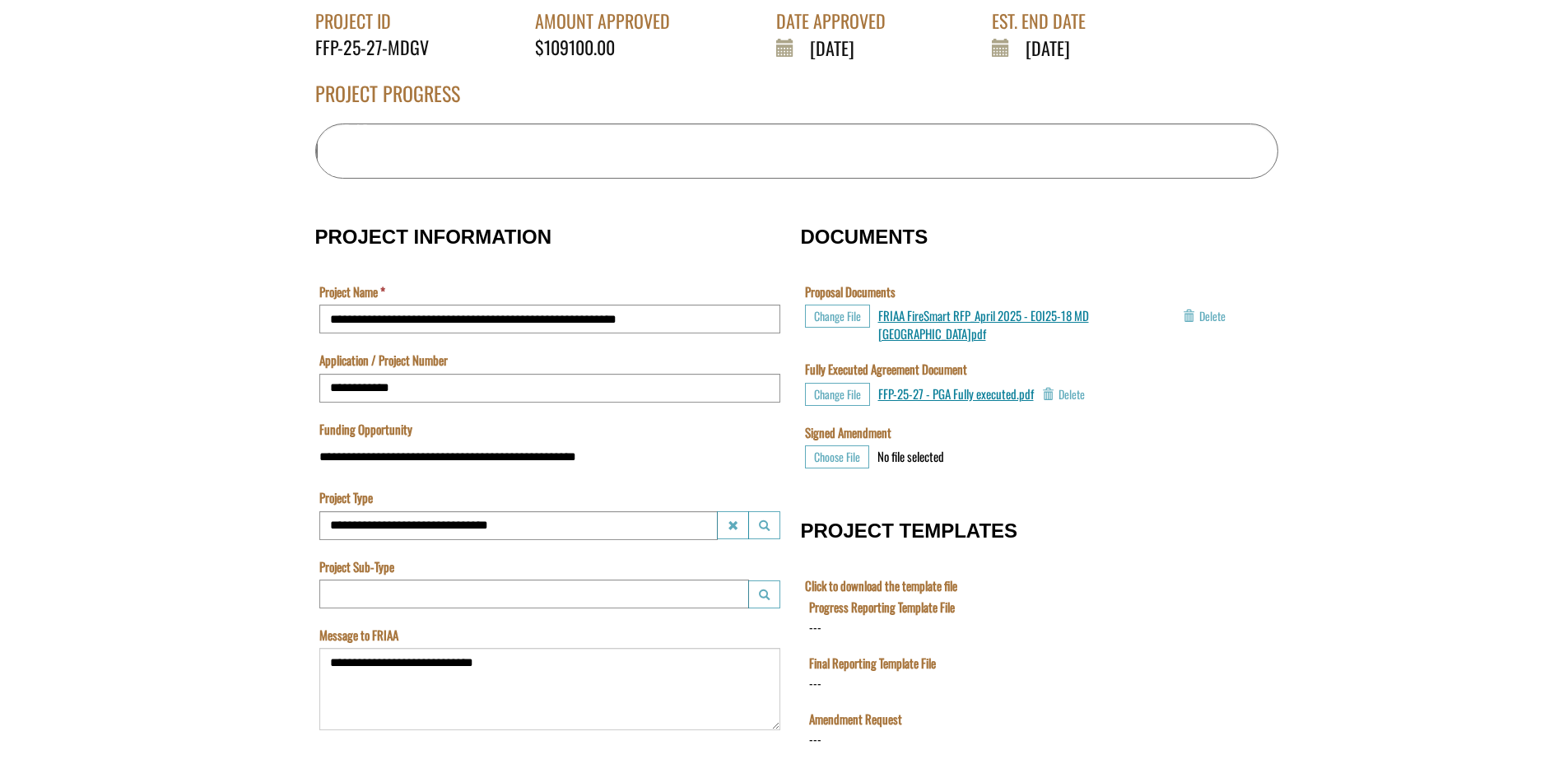
scroll to position [393, 0]
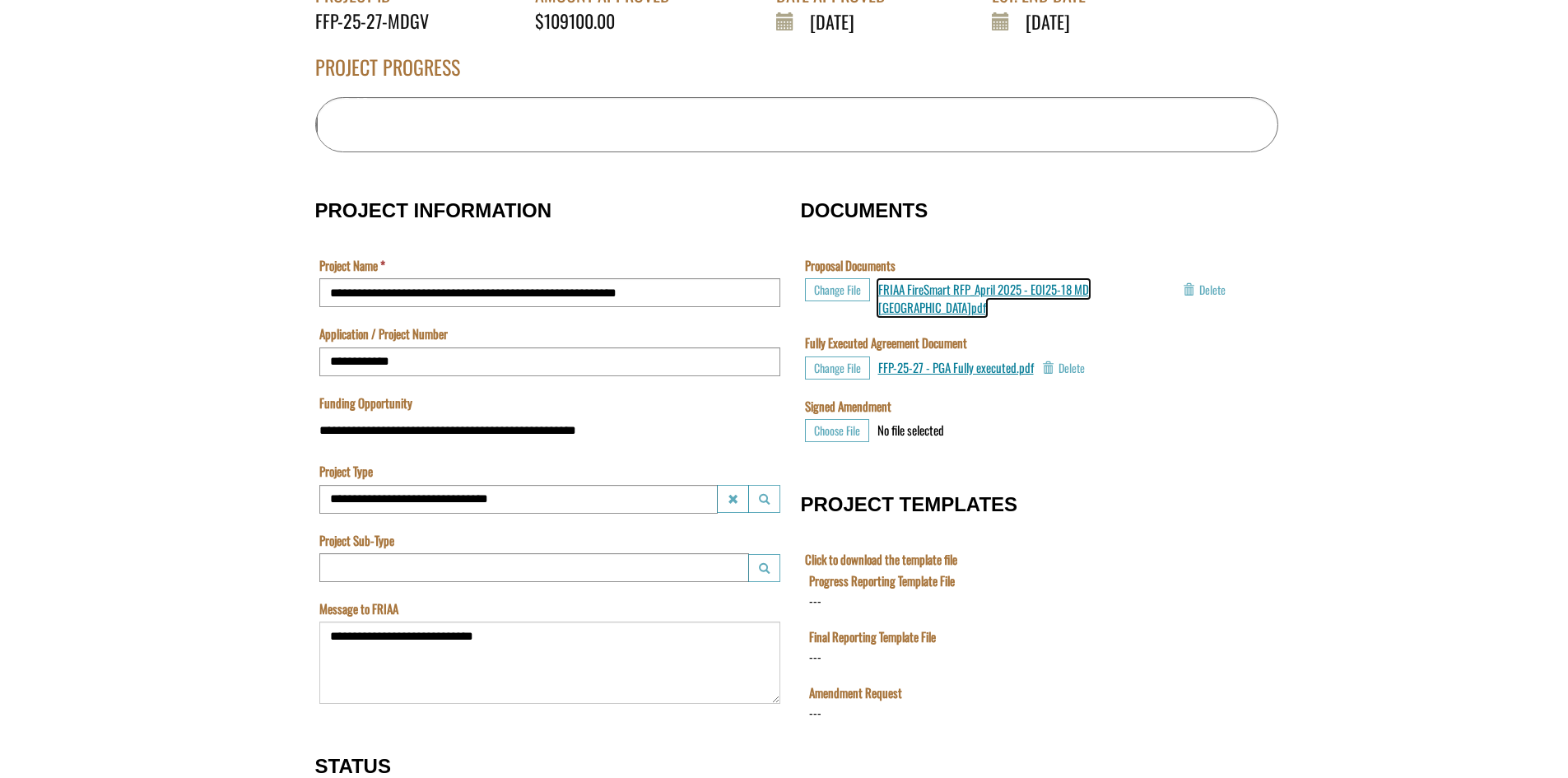
click at [965, 291] on span "FRIAA FireSmart RFP_April 2025 - EOI25-18 MD [GEOGRAPHIC_DATA]pdf" at bounding box center [983, 298] width 211 height 35
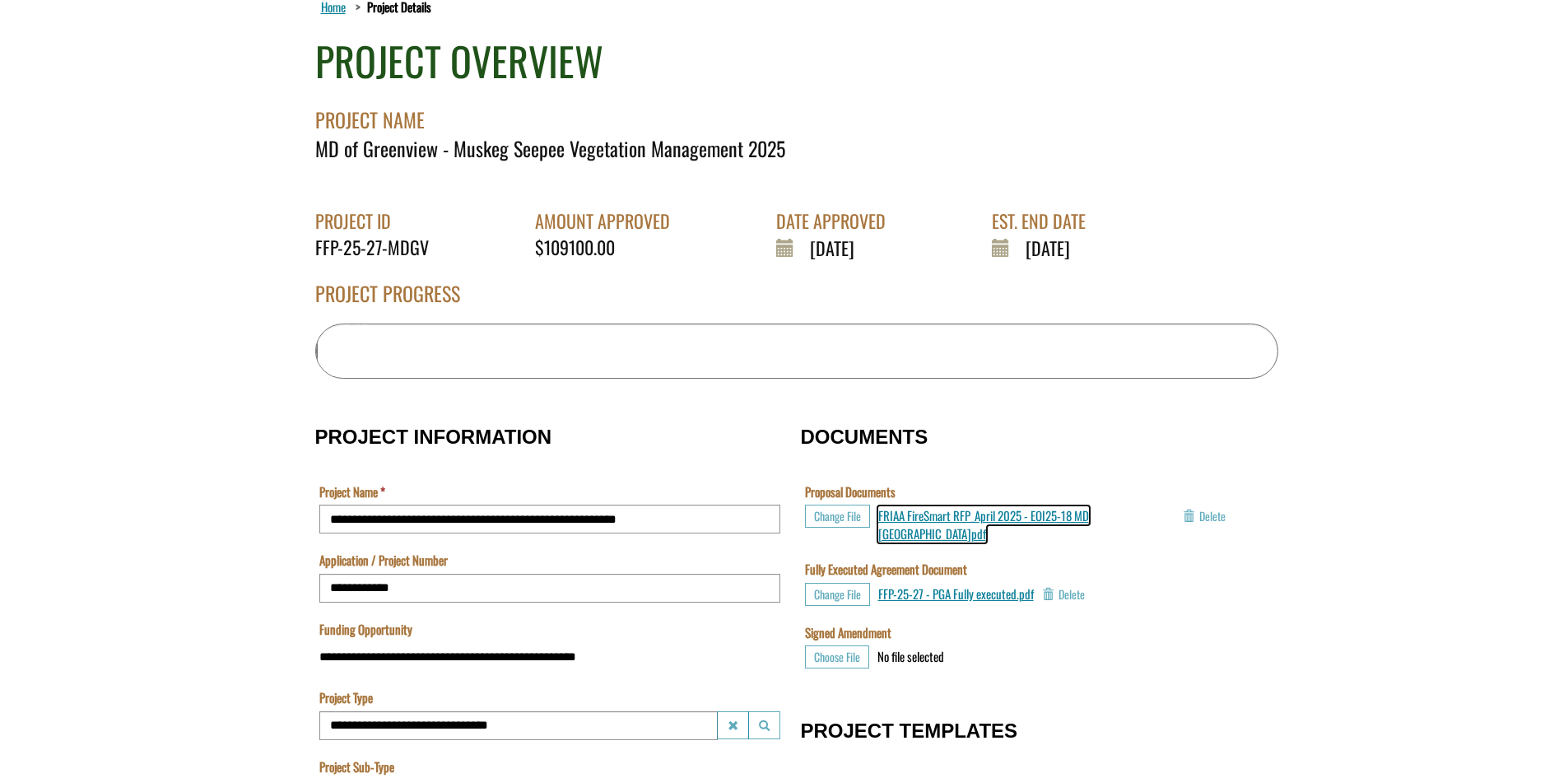
scroll to position [133, 0]
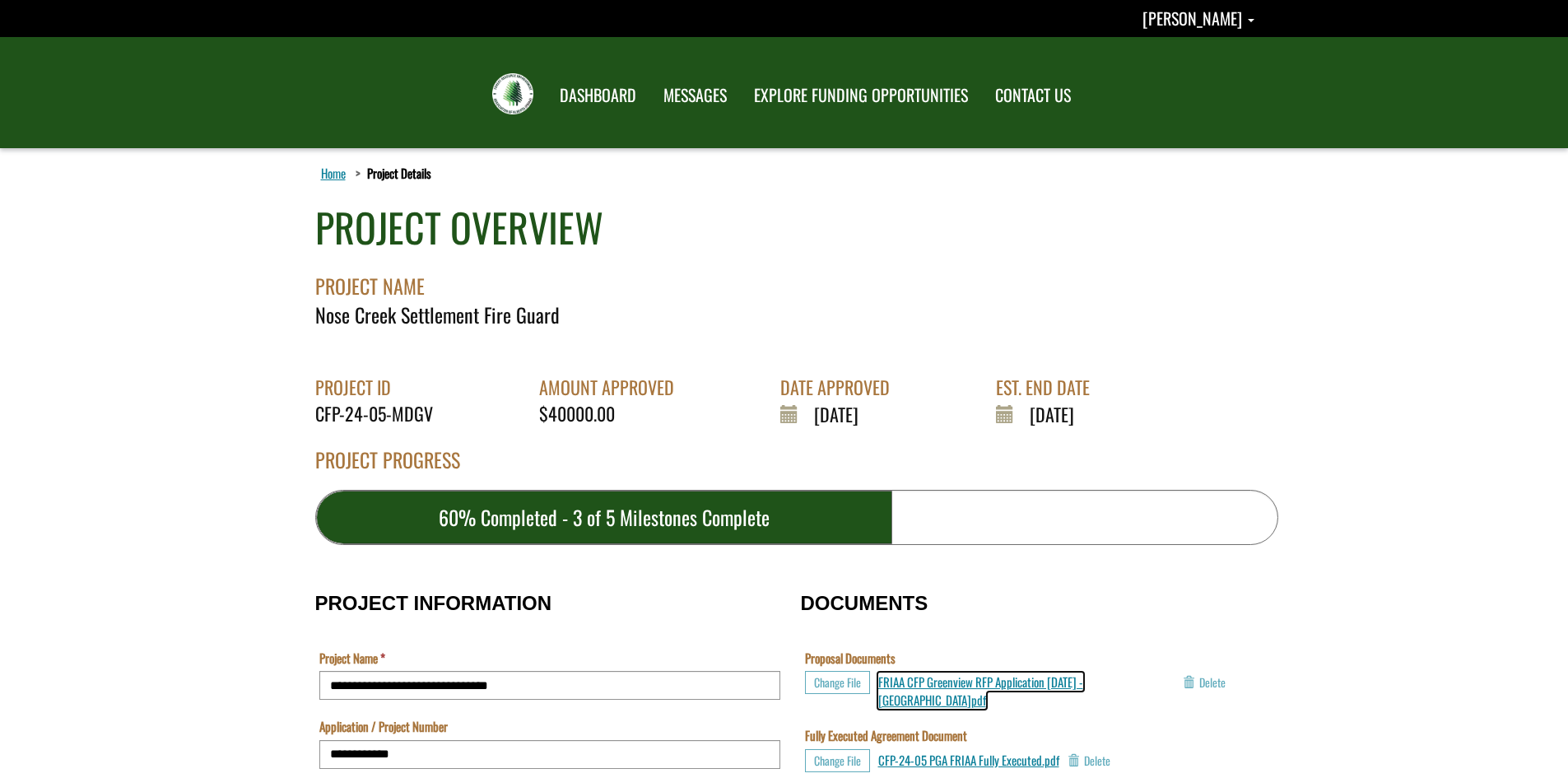
click at [1056, 680] on span "FRIAA CFP Greenview RFP Application April 2024 - Nose Creek Settlement.pdf" at bounding box center [980, 690] width 205 height 35
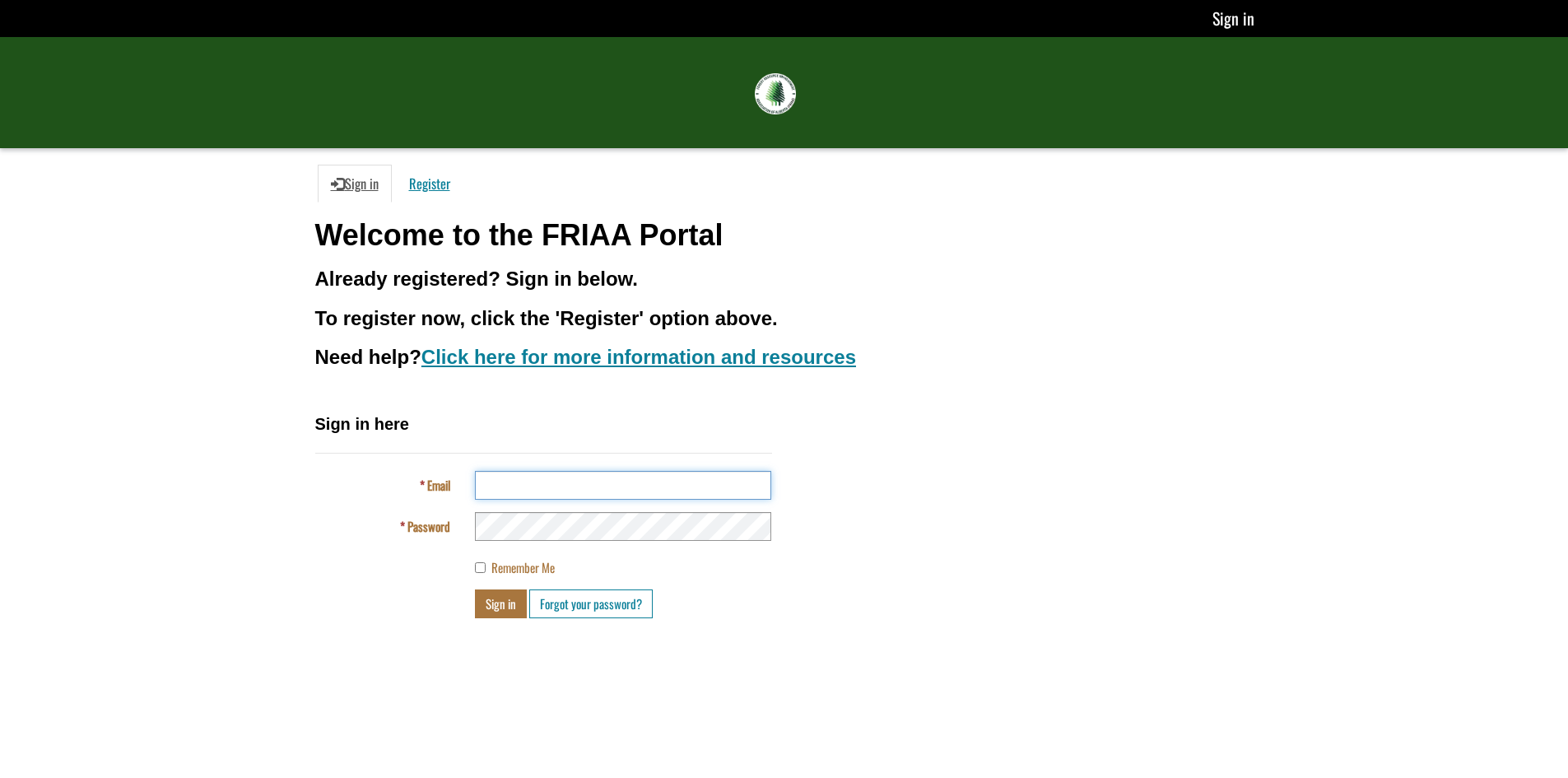
click at [490, 477] on input "Email" at bounding box center [623, 485] width 297 height 29
type input "**********"
click at [510, 600] on button "Sign in" at bounding box center [500, 603] width 52 height 29
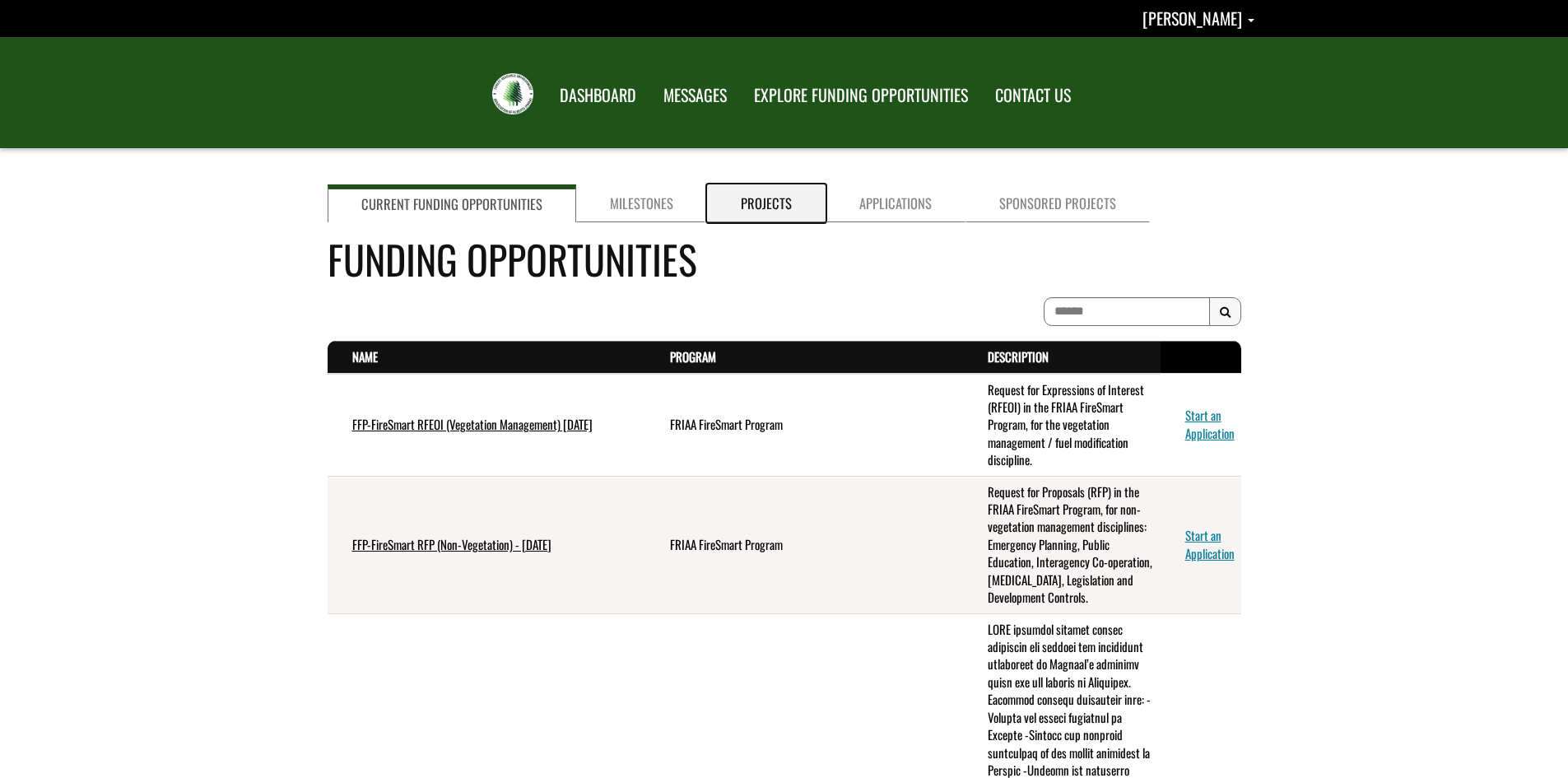
click at [757, 200] on link "Projects" at bounding box center [766, 203] width 119 height 38
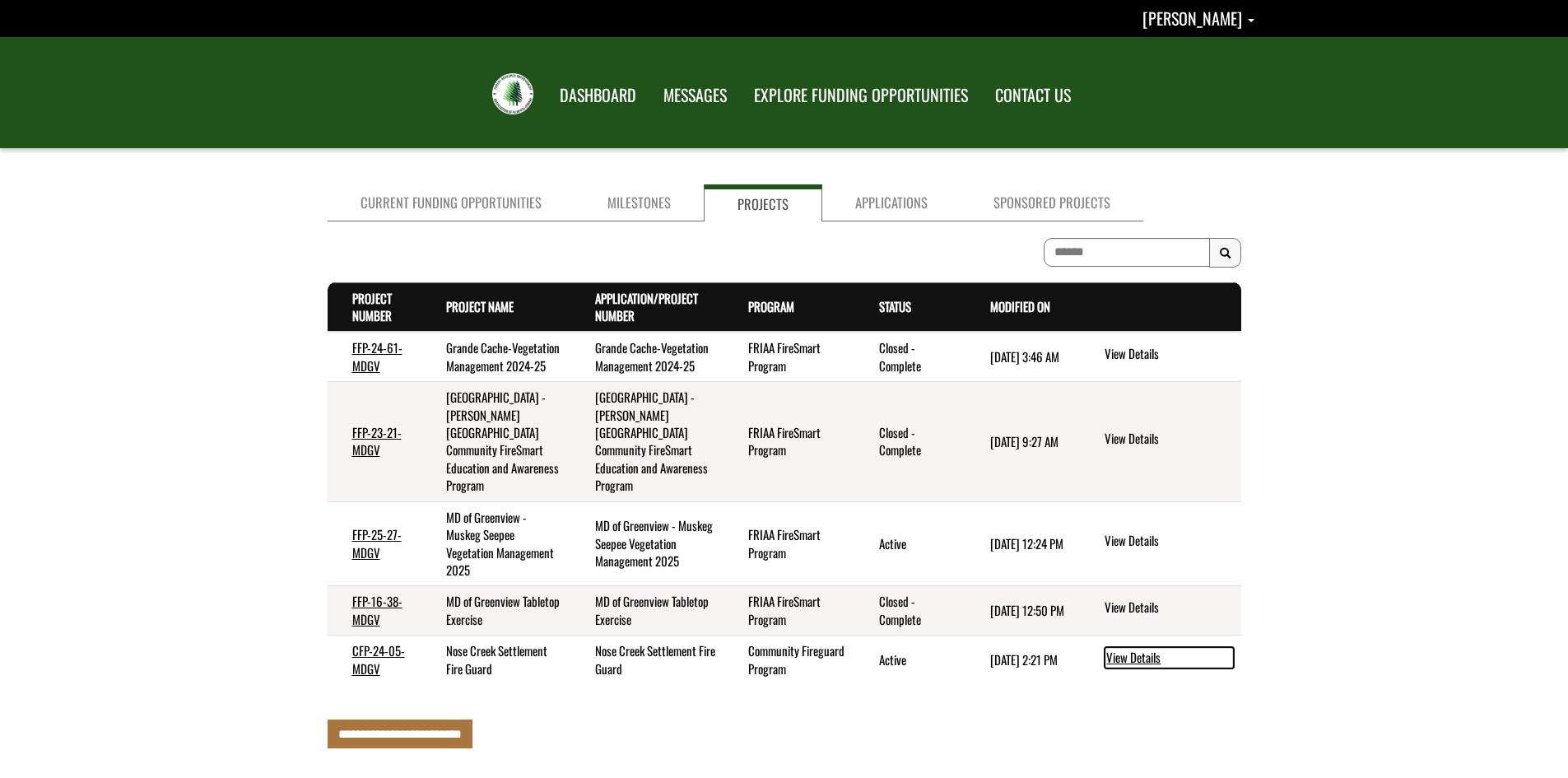
click at [1127, 653] on link "View Details" at bounding box center [1169, 658] width 129 height 21
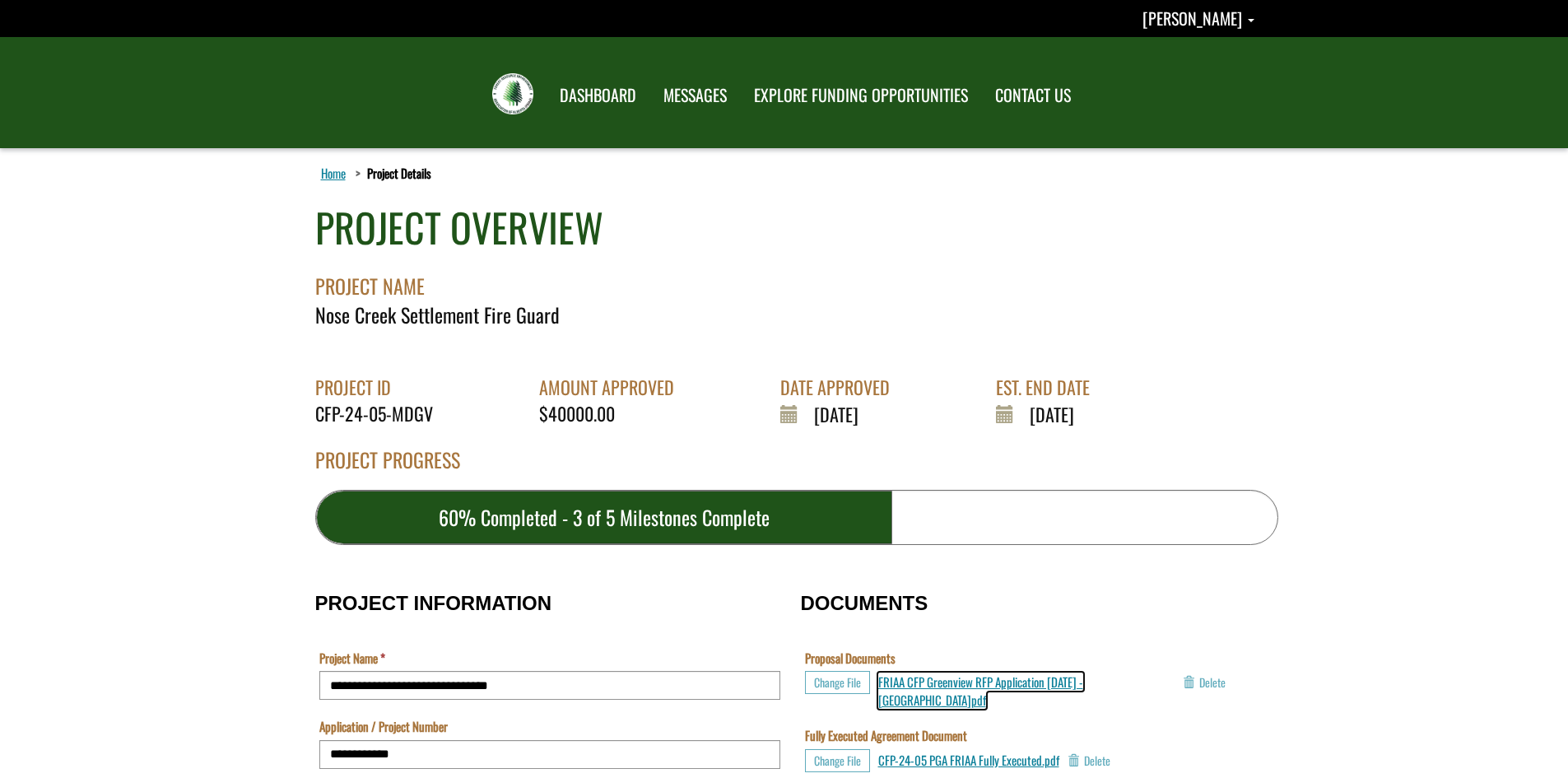
click at [1047, 681] on span "FRIAA CFP Greenview RFP Application April 2024 - Nose Creek Settlement.pdf" at bounding box center [980, 690] width 205 height 35
click at [629, 90] on link "DASHBOARD" at bounding box center [598, 95] width 103 height 43
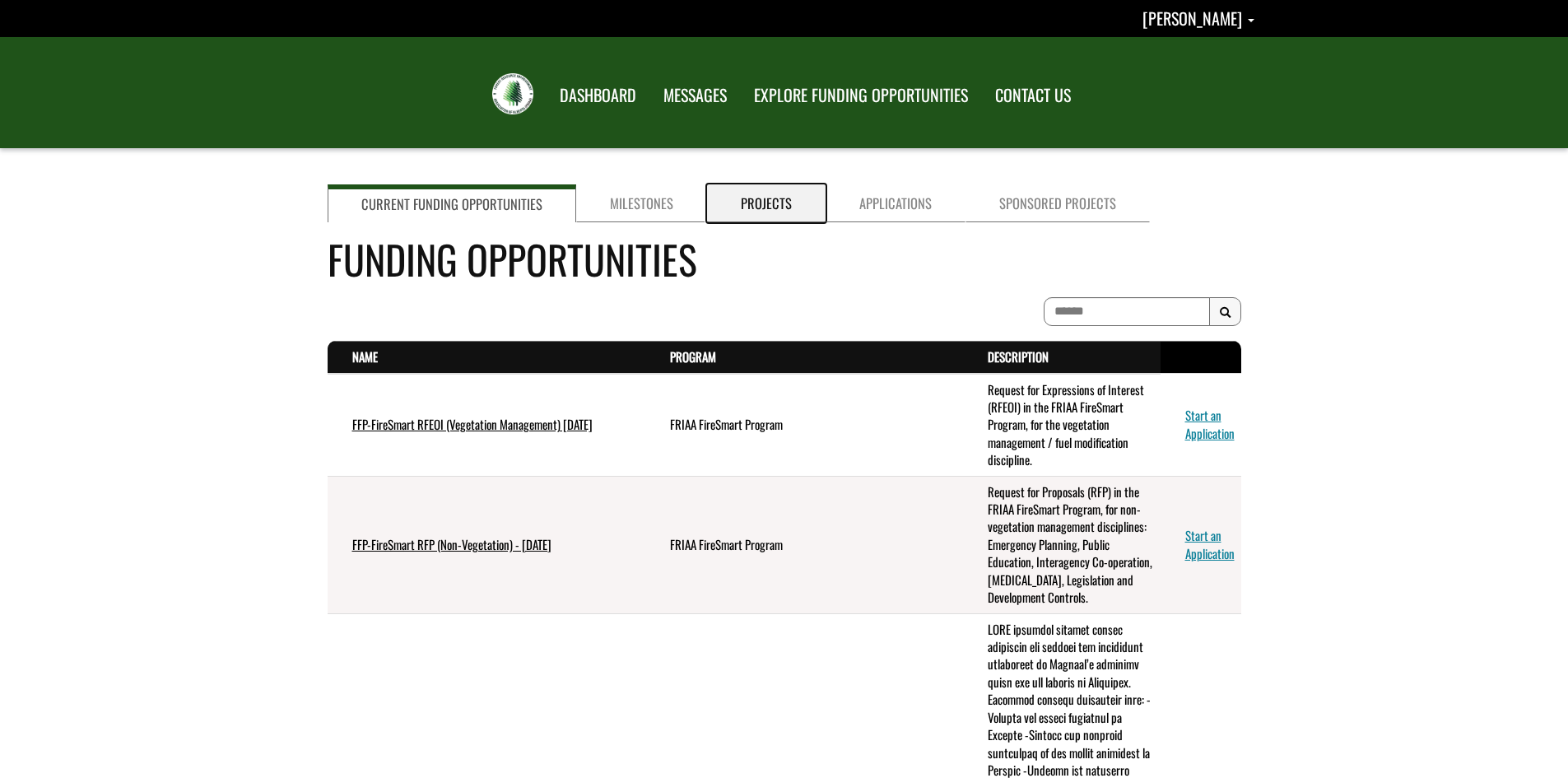
click at [753, 194] on link "Projects" at bounding box center [766, 203] width 119 height 38
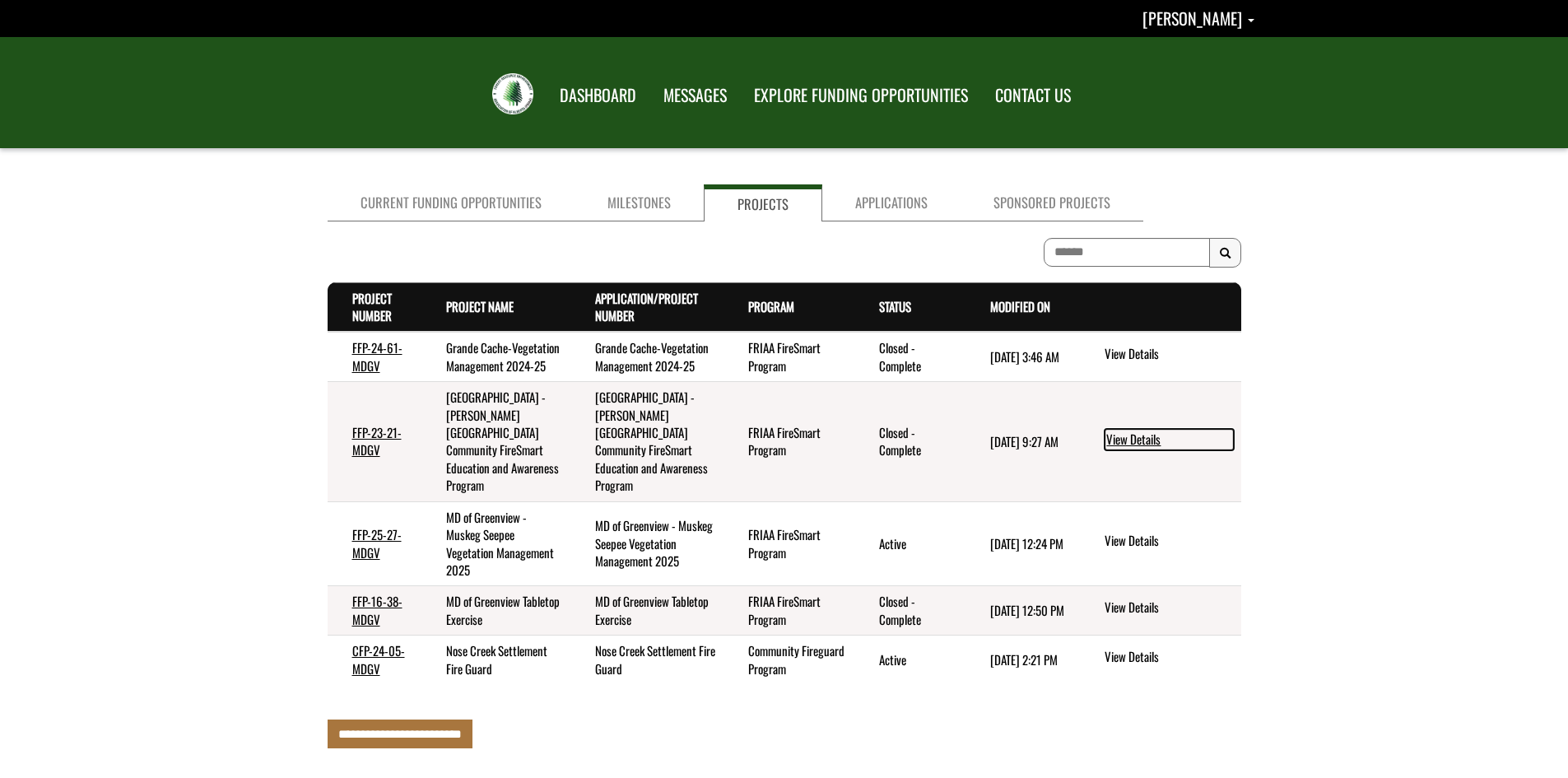
click at [1132, 447] on link "View Details" at bounding box center [1169, 439] width 129 height 21
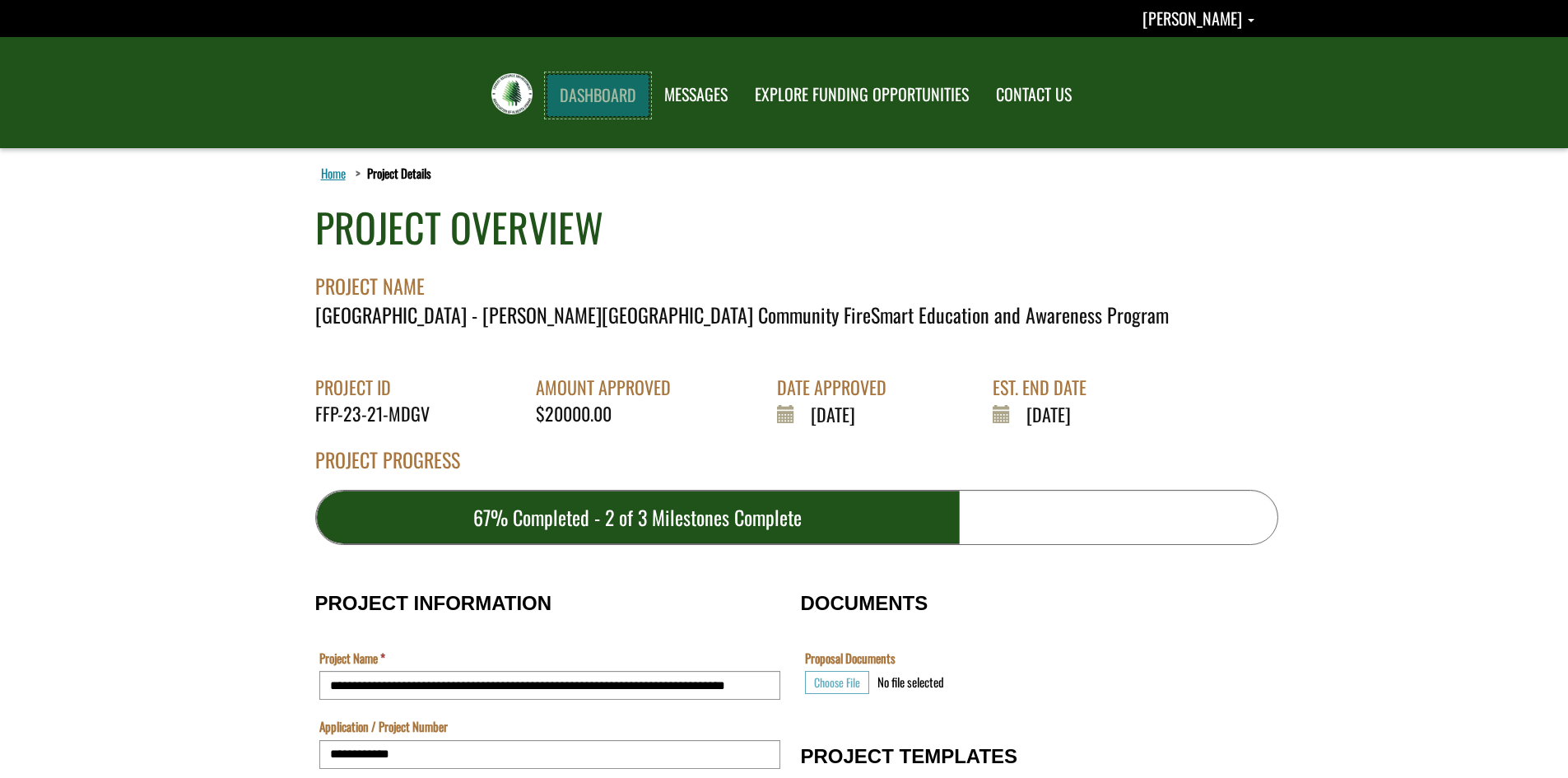
click at [603, 94] on link "DASHBOARD" at bounding box center [598, 95] width 103 height 43
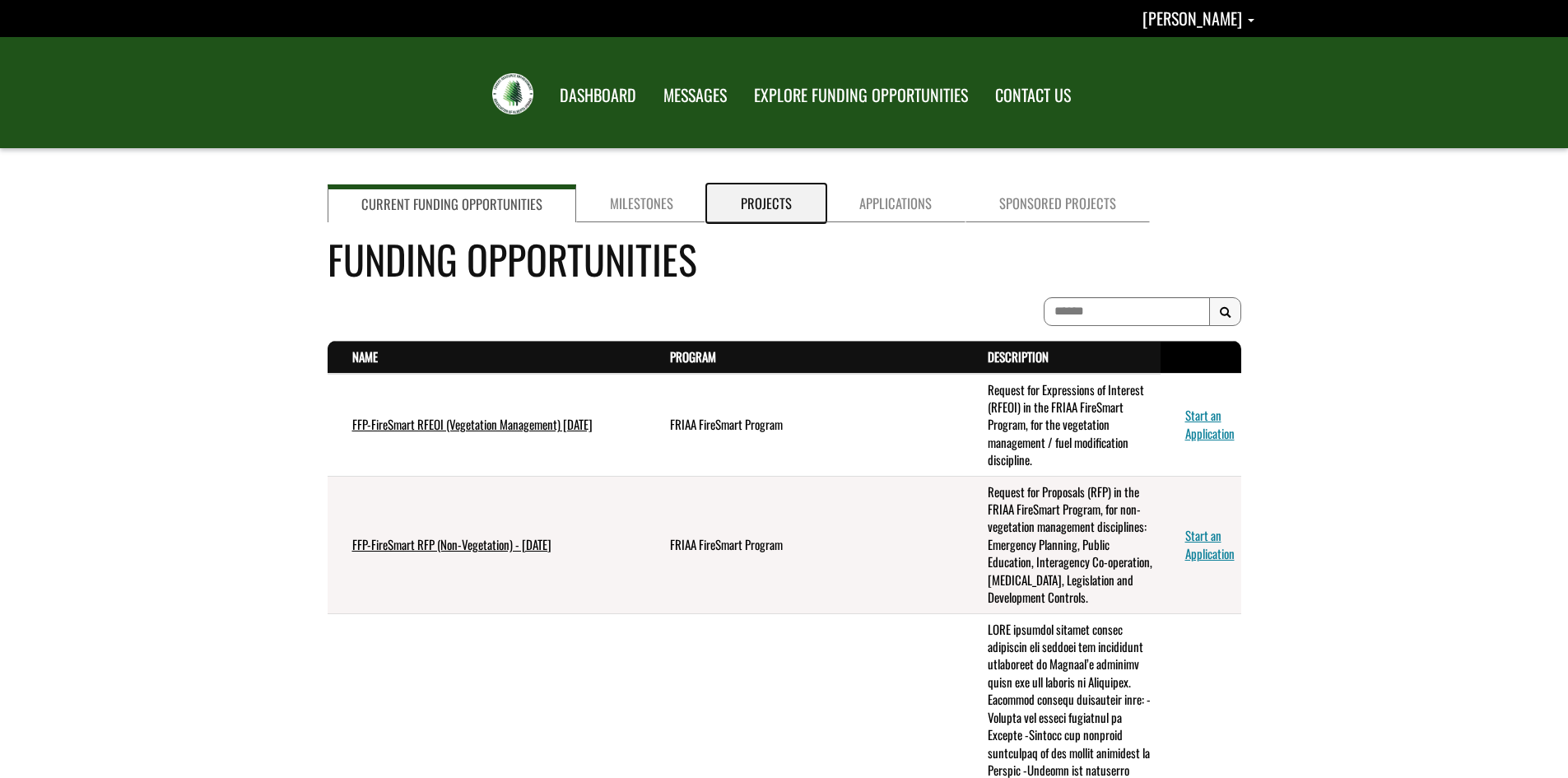
click at [756, 199] on link "Projects" at bounding box center [766, 203] width 119 height 38
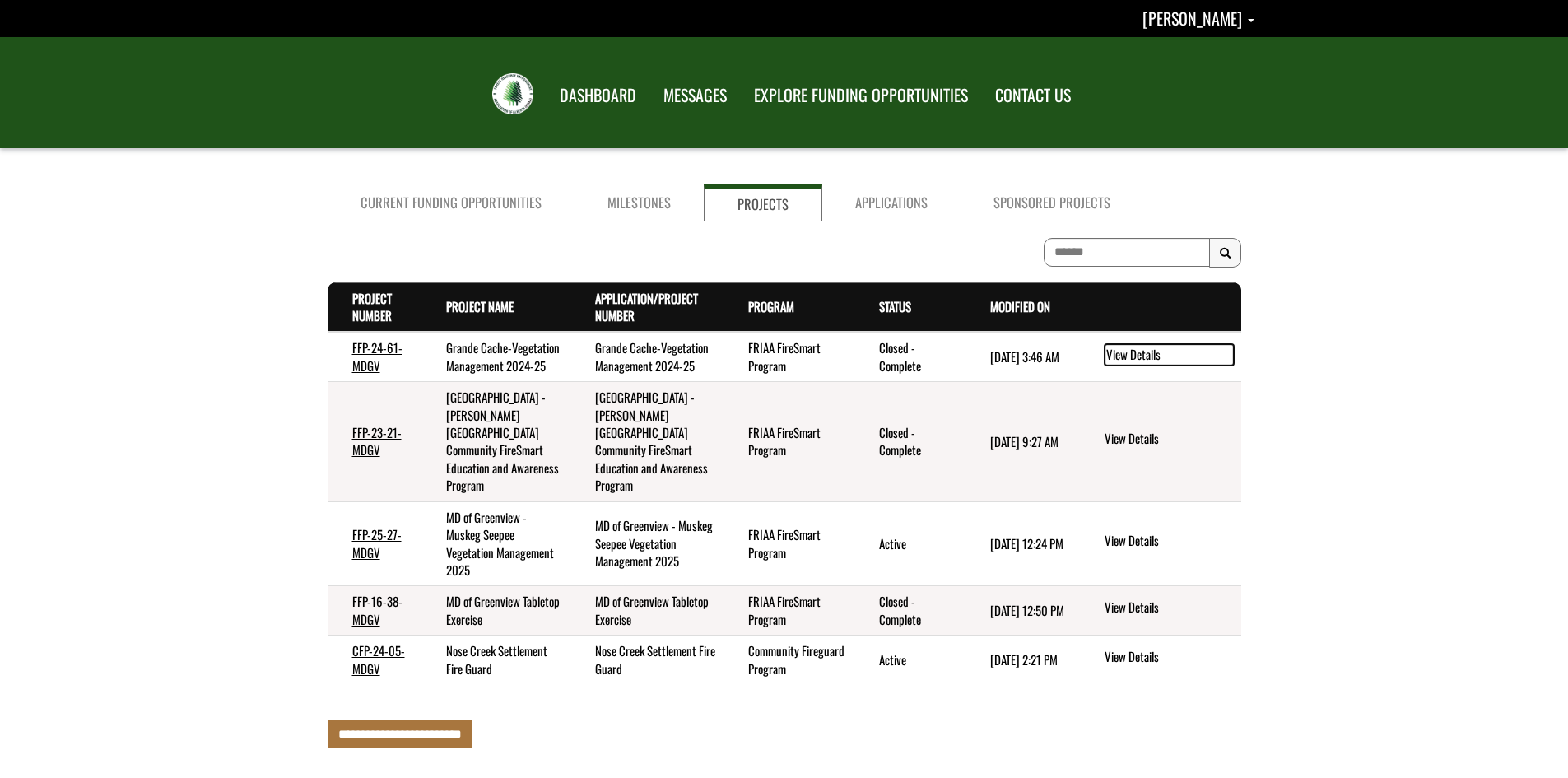
click at [1126, 361] on link "View Details" at bounding box center [1169, 355] width 129 height 21
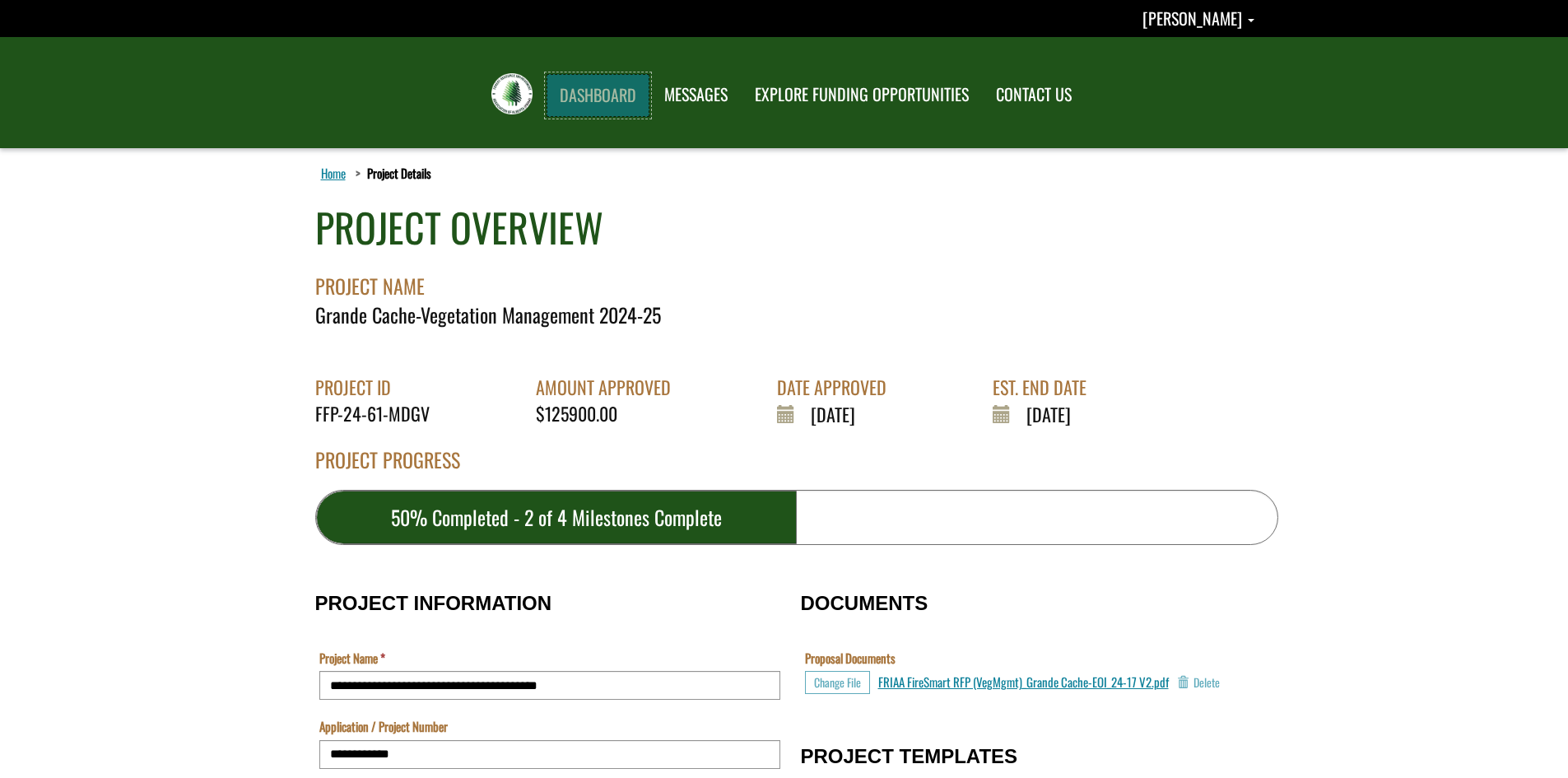
click at [601, 86] on link "DASHBOARD" at bounding box center [598, 95] width 103 height 43
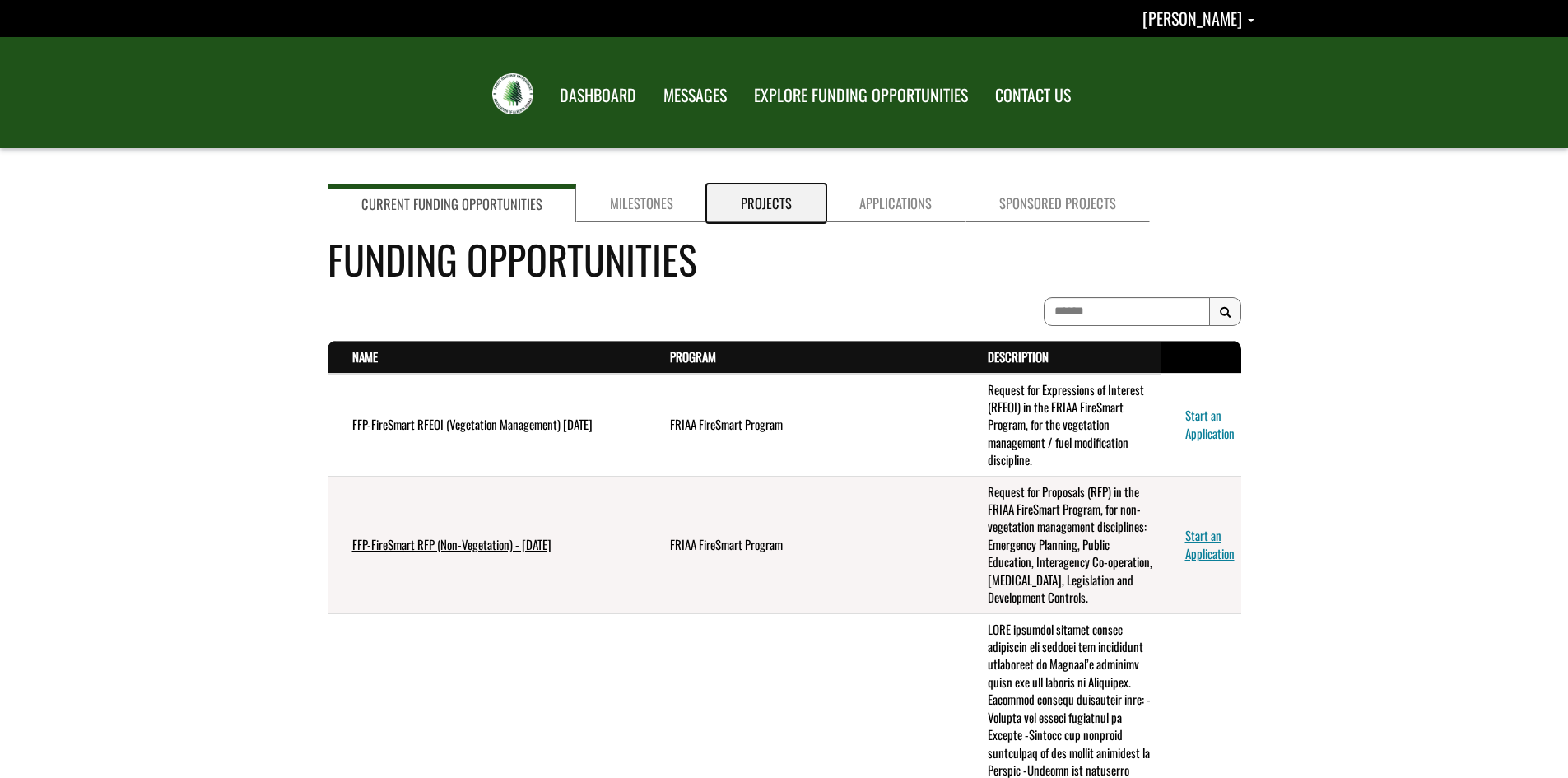
click at [744, 198] on link "Projects" at bounding box center [766, 203] width 119 height 38
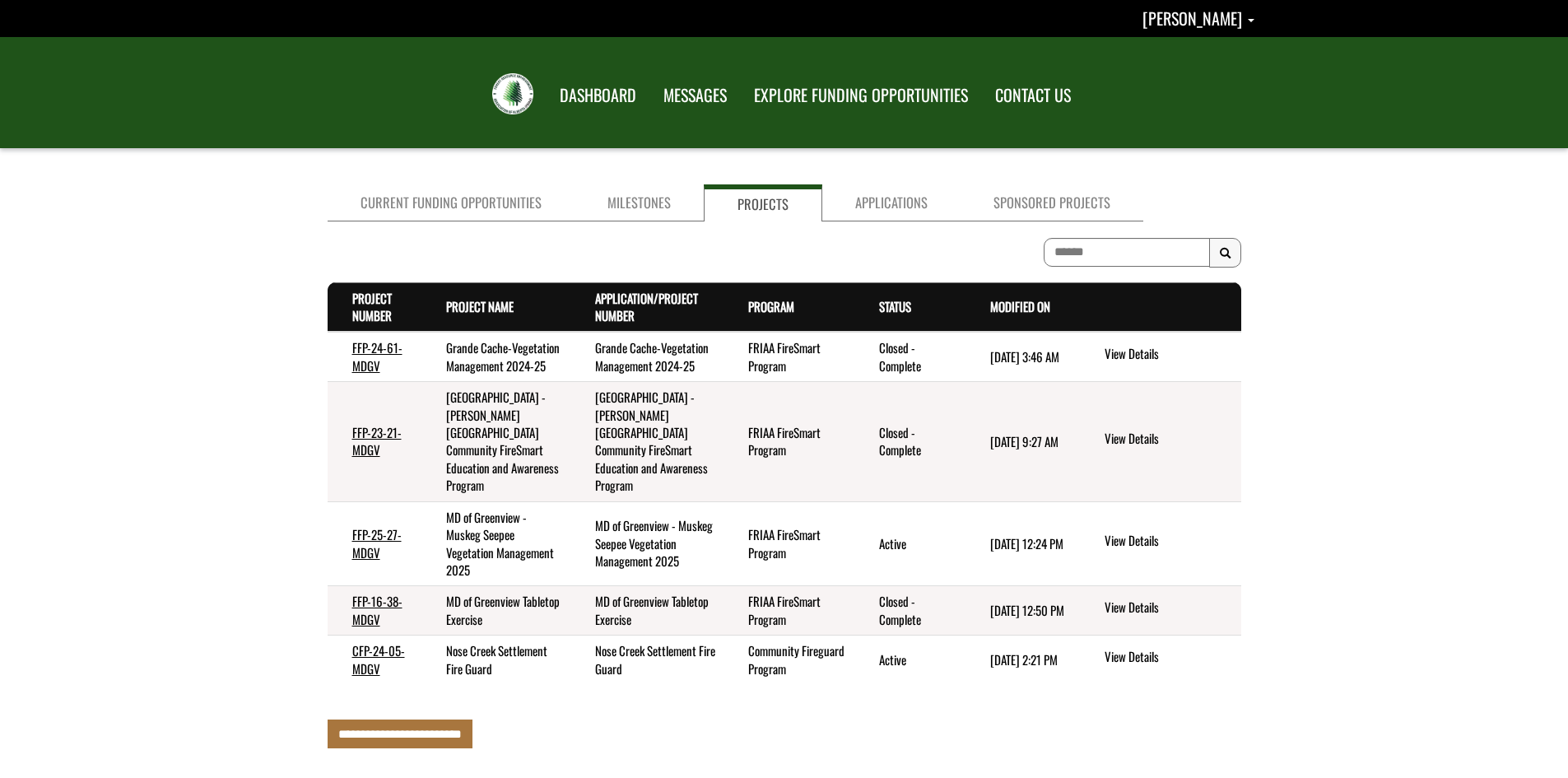
click at [759, 660] on td "Community Fireguard Program" at bounding box center [788, 659] width 131 height 48
drag, startPoint x: 742, startPoint y: 647, endPoint x: 818, endPoint y: 675, distance: 81.0
click at [818, 675] on td "Community Fireguard Program" at bounding box center [788, 659] width 131 height 48
click at [821, 677] on td "Community Fireguard Program" at bounding box center [788, 659] width 131 height 48
drag, startPoint x: 738, startPoint y: 647, endPoint x: 784, endPoint y: 681, distance: 57.2
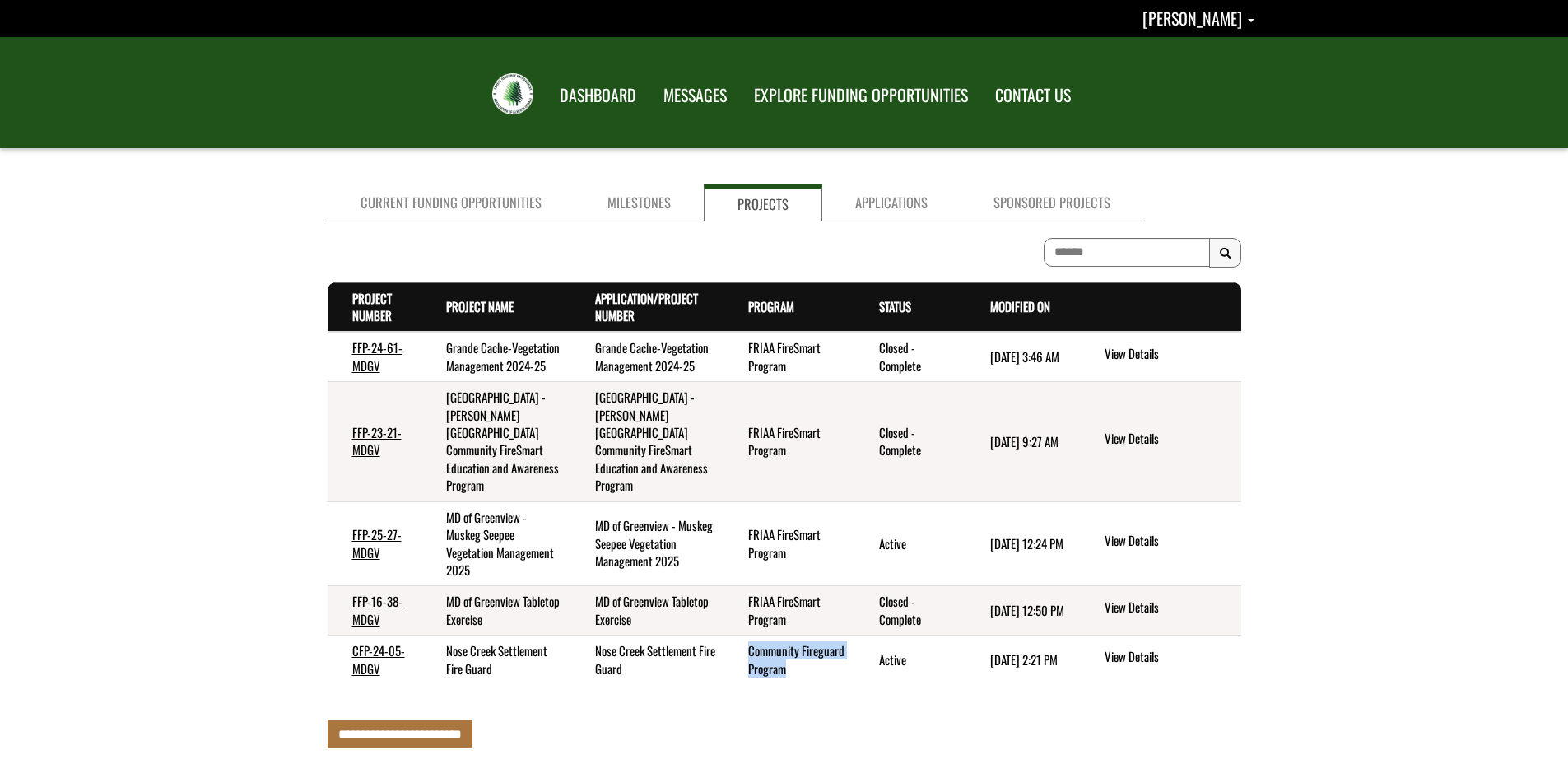
click at [784, 681] on td "Community Fireguard Program" at bounding box center [788, 659] width 131 height 48
copy td "Community Fireguard Program"
